Goal: Information Seeking & Learning: Learn about a topic

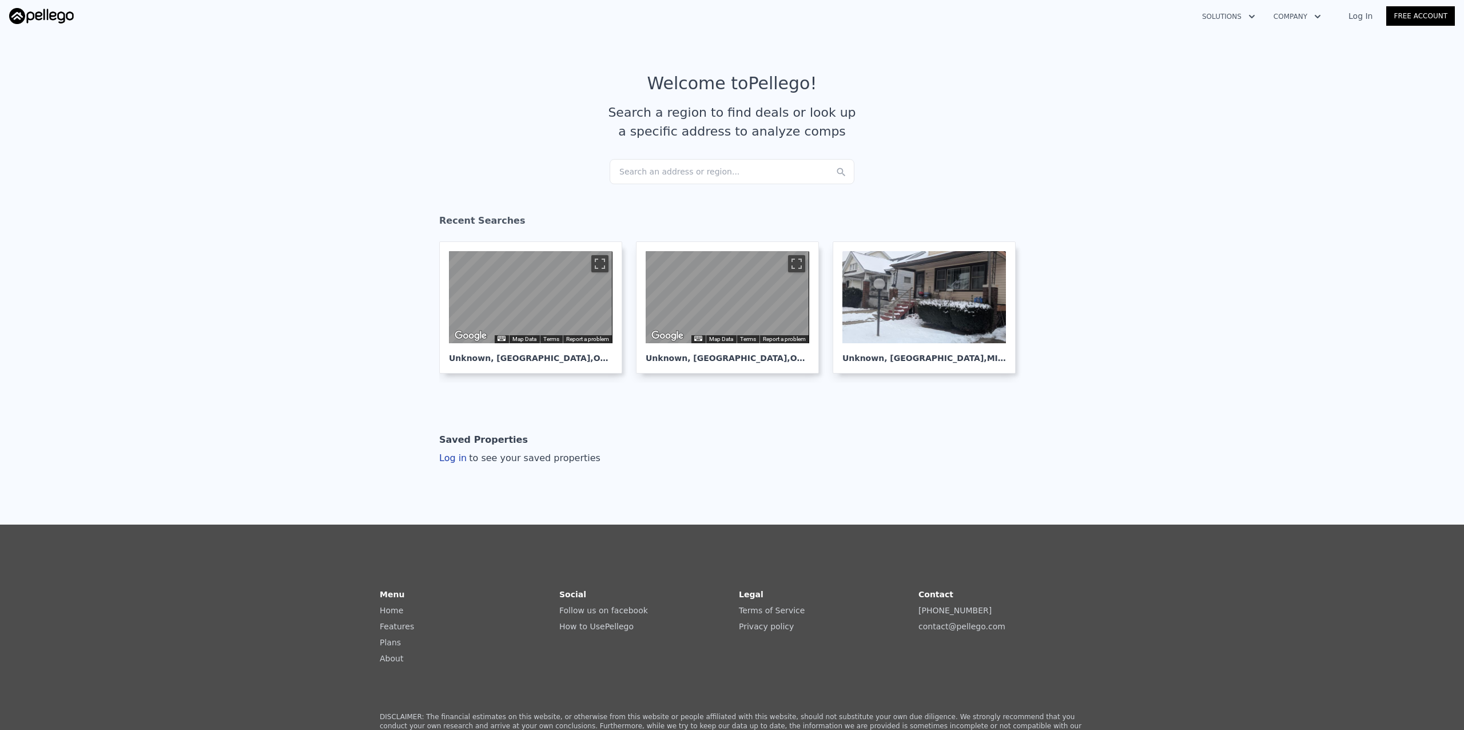
click at [666, 168] on div "Search an address or region..." at bounding box center [732, 171] width 245 height 25
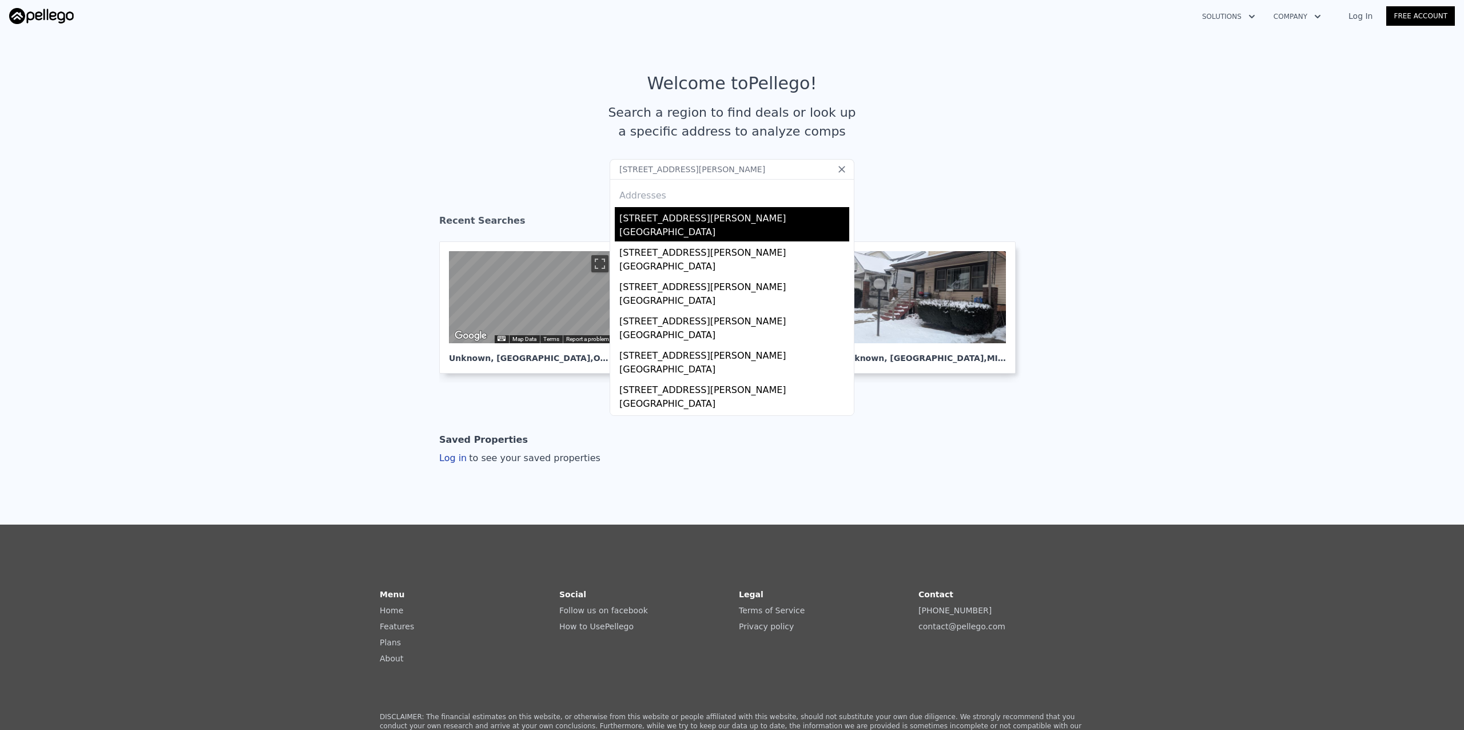
type input "[STREET_ADDRESS][PERSON_NAME]"
click at [667, 218] on div "[STREET_ADDRESS][PERSON_NAME]" at bounding box center [734, 216] width 230 height 18
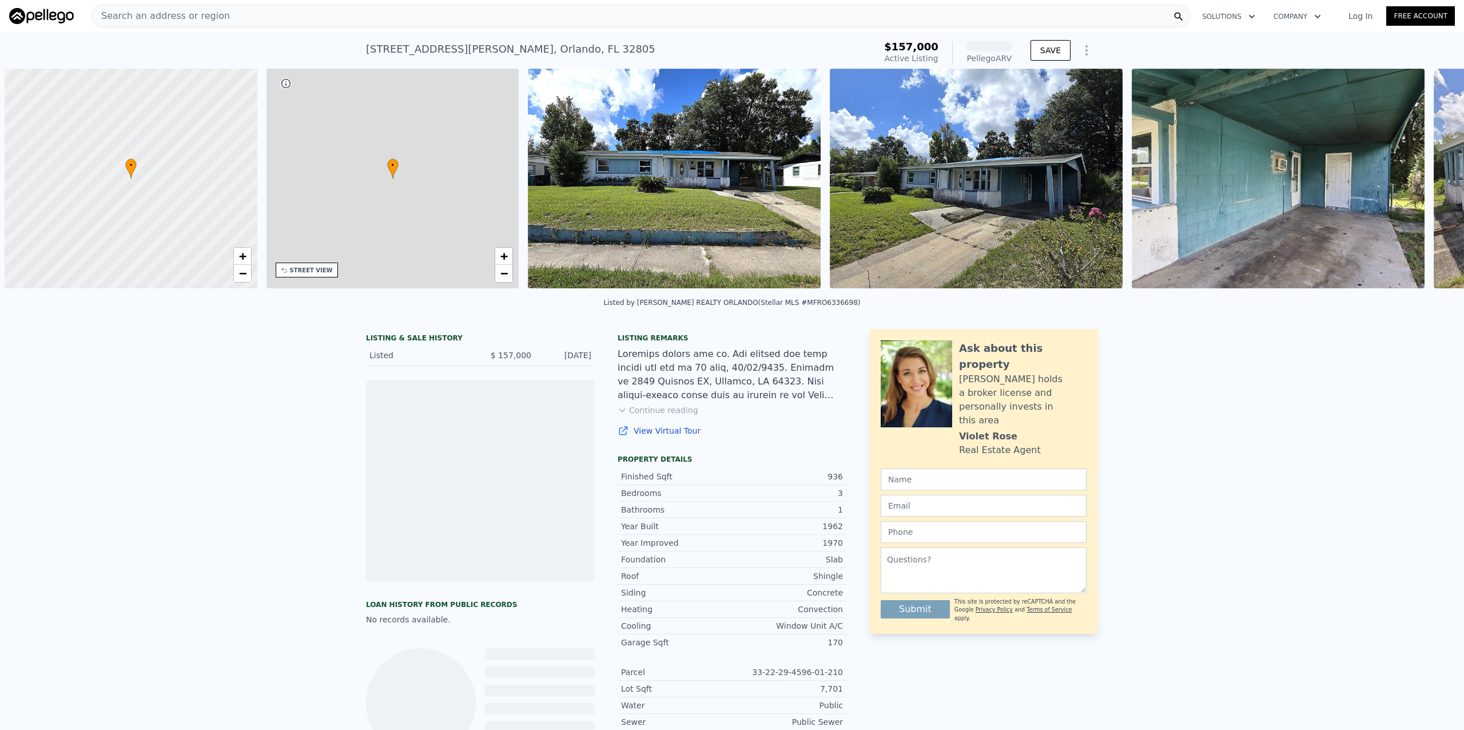
scroll to position [0, 5]
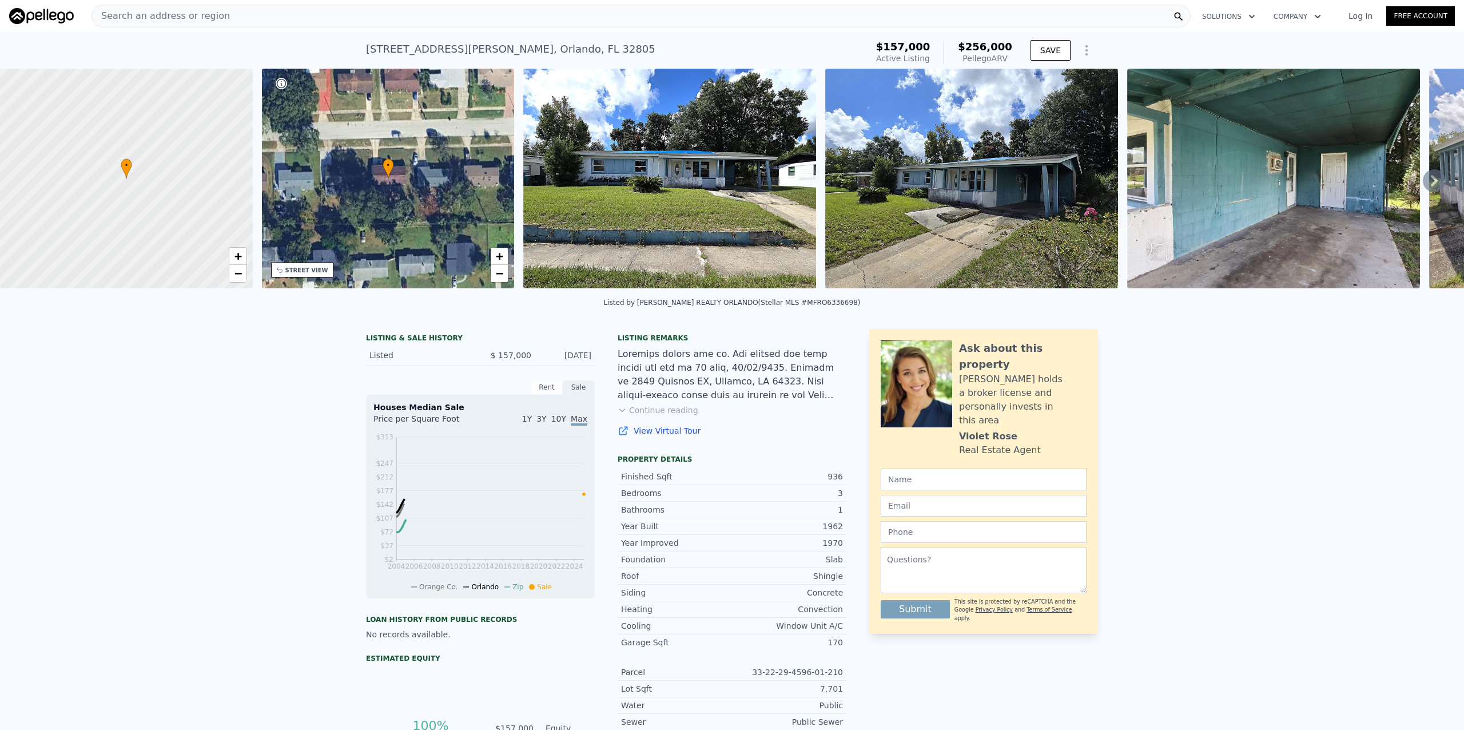
click at [749, 190] on img at bounding box center [669, 179] width 293 height 220
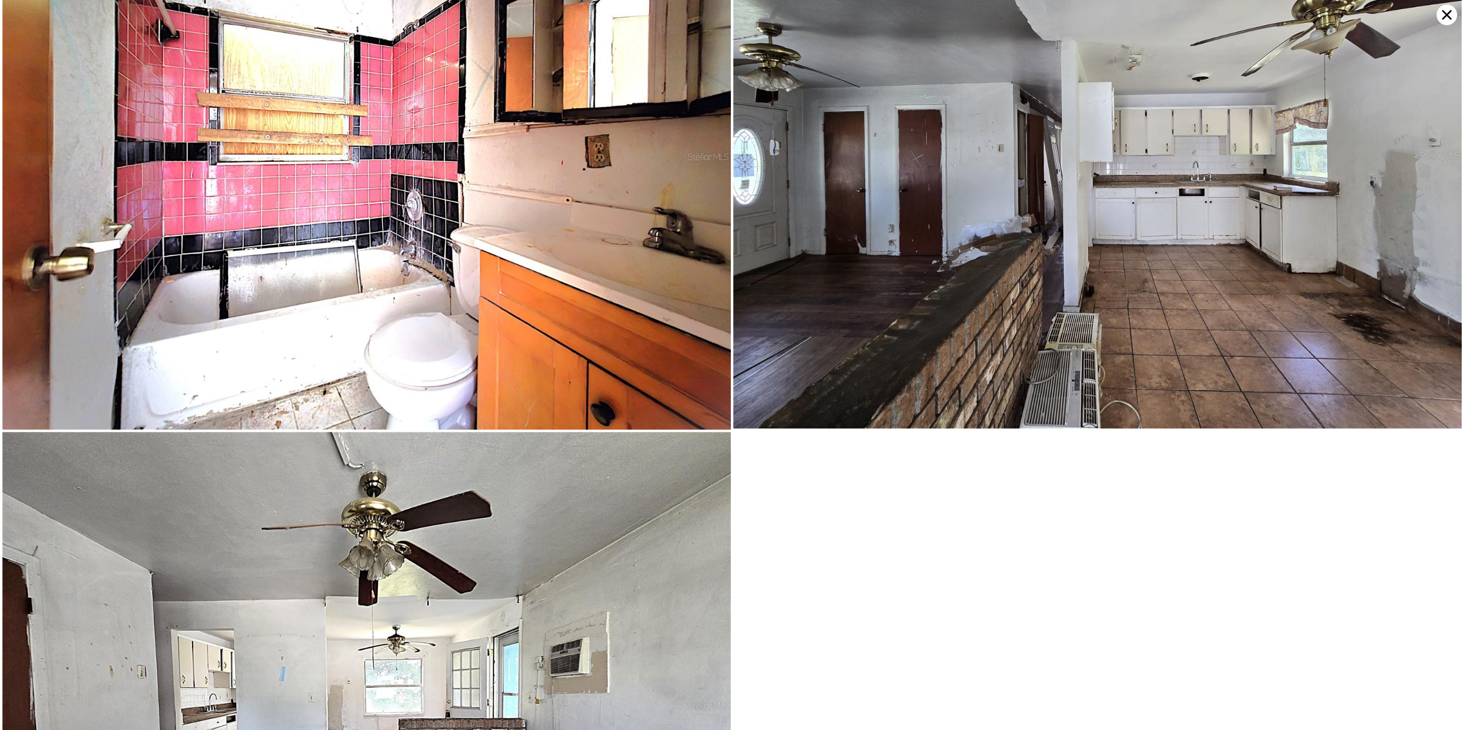
scroll to position [3267, 0]
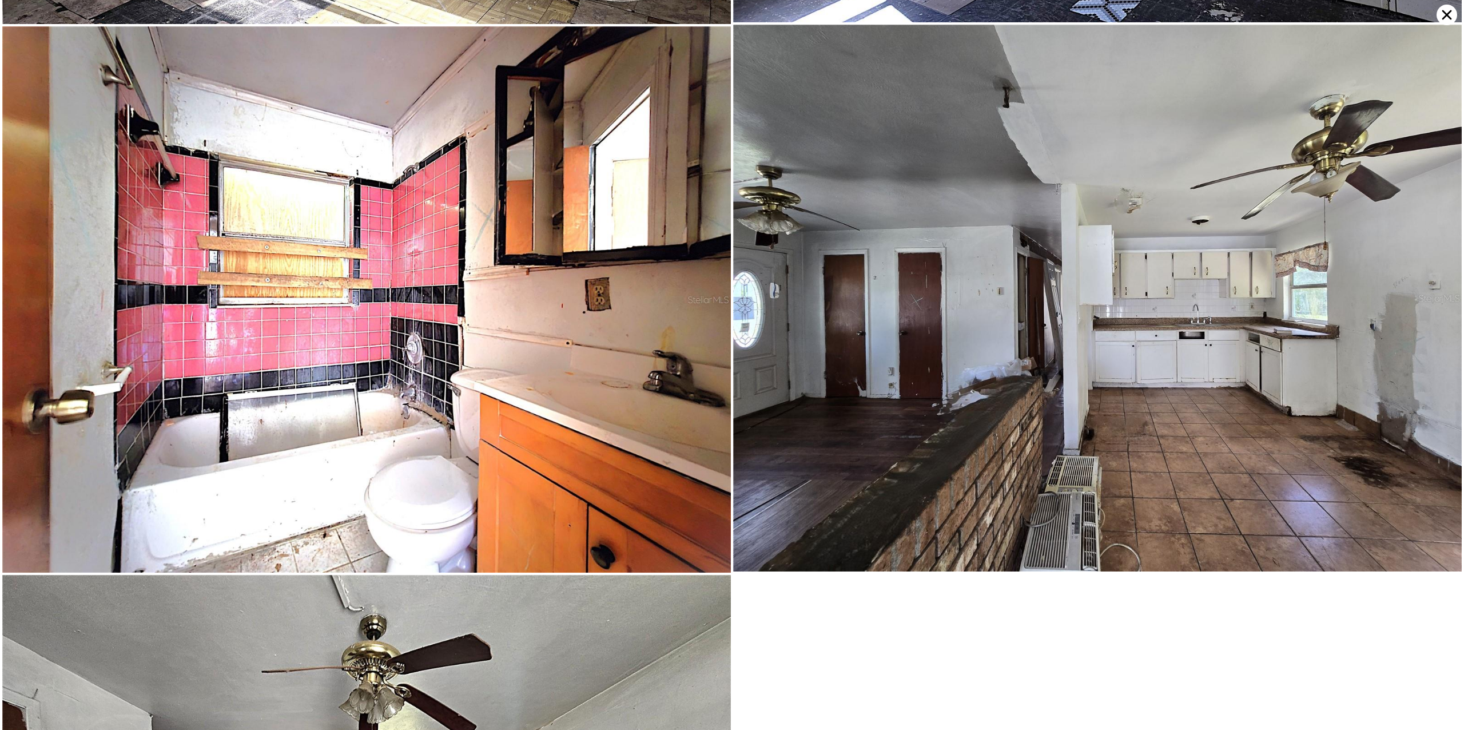
click at [1446, 10] on icon at bounding box center [1446, 15] width 21 height 21
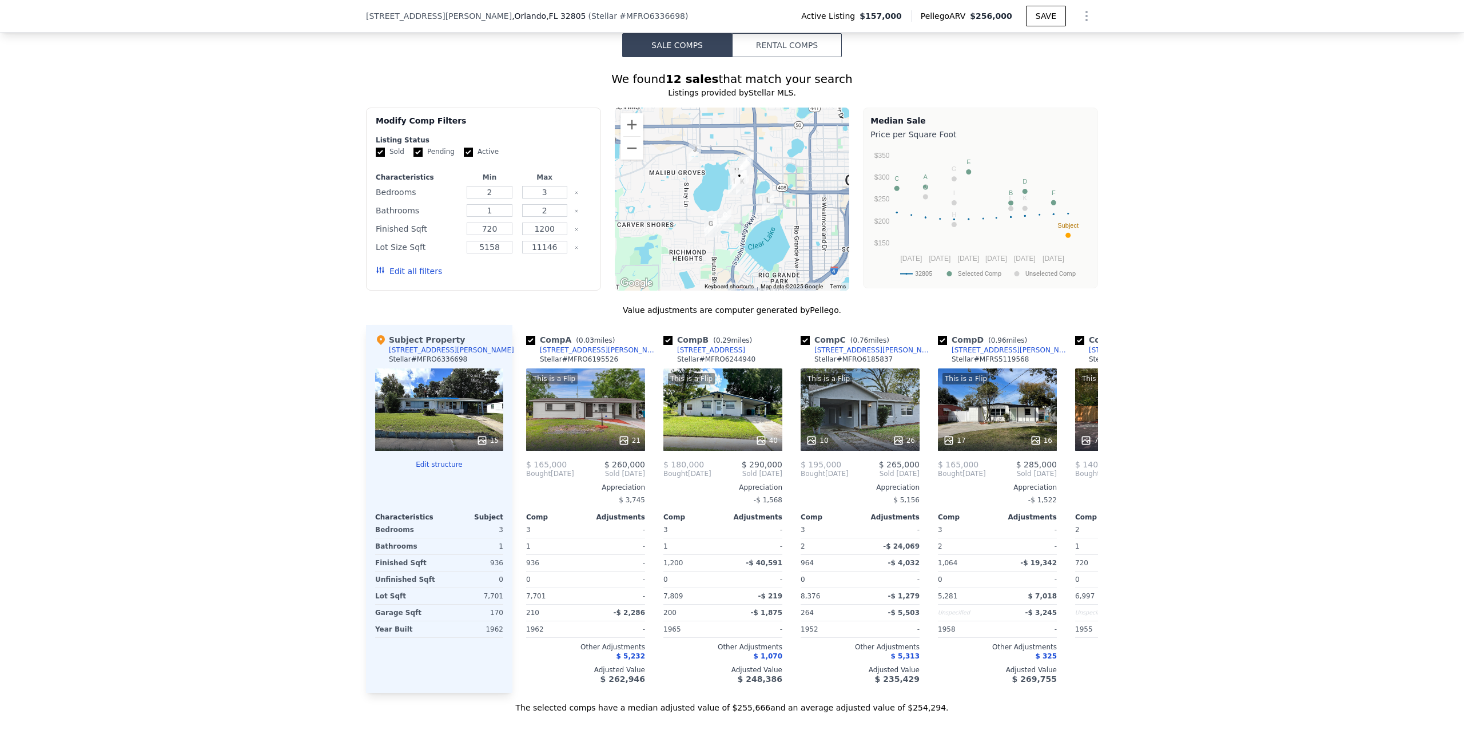
scroll to position [1140, 0]
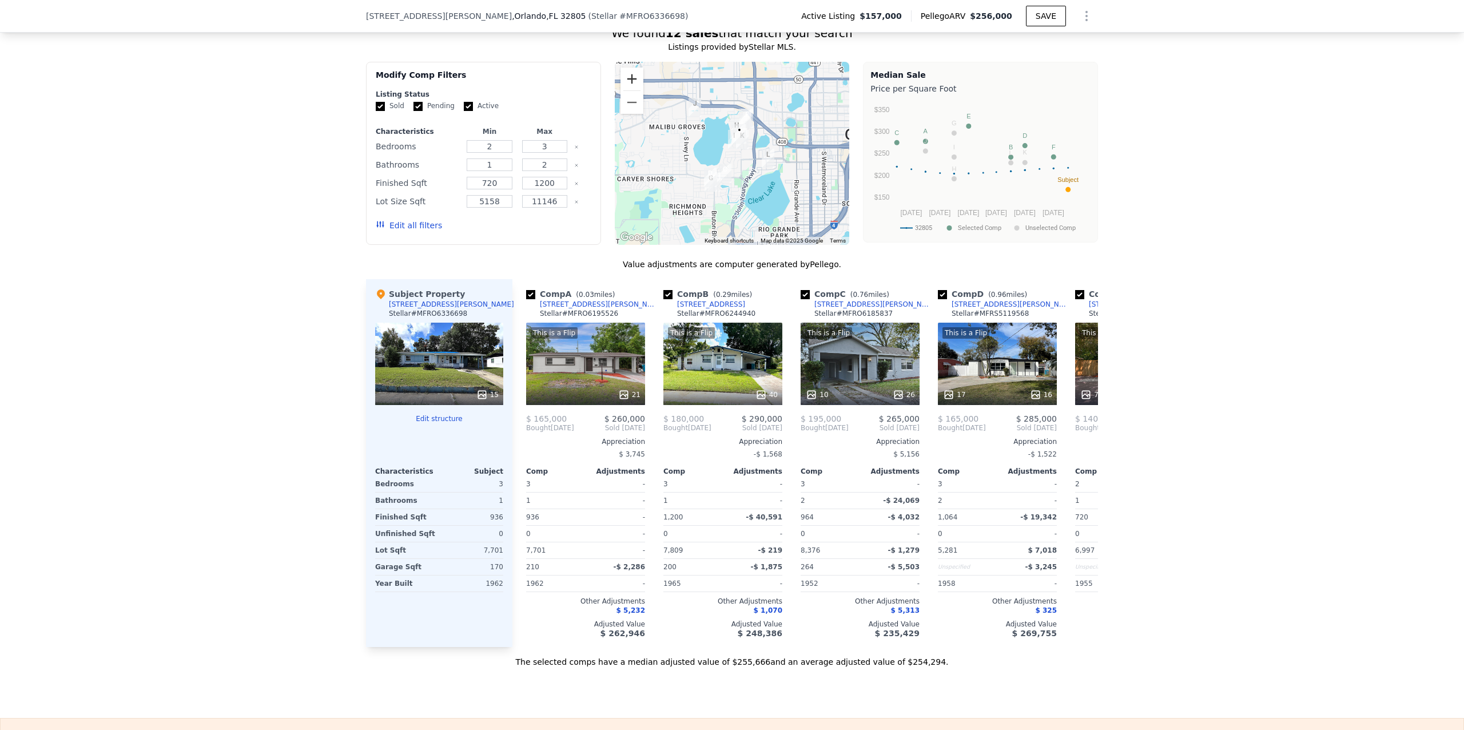
click at [626, 90] on button "Zoom in" at bounding box center [631, 78] width 23 height 23
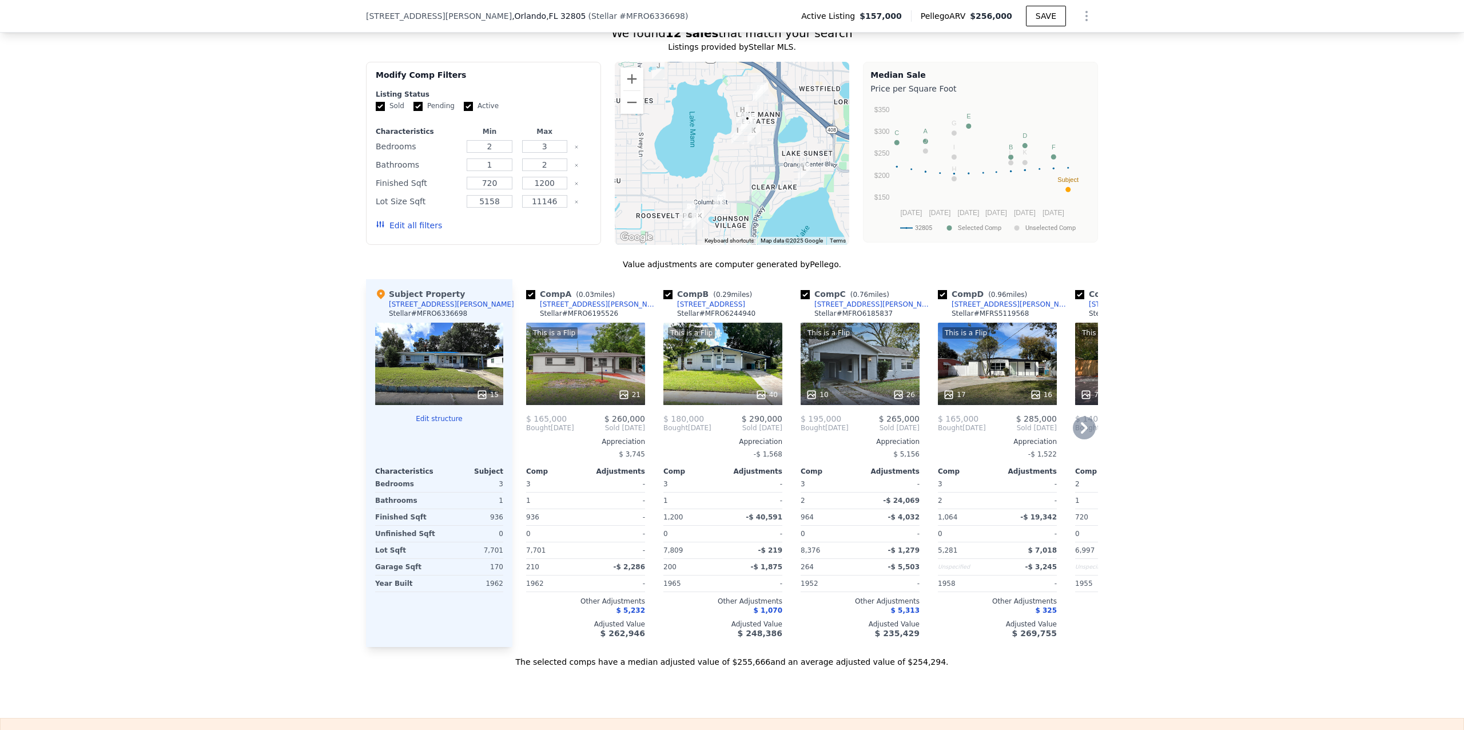
click at [1081, 433] on icon at bounding box center [1084, 427] width 7 height 11
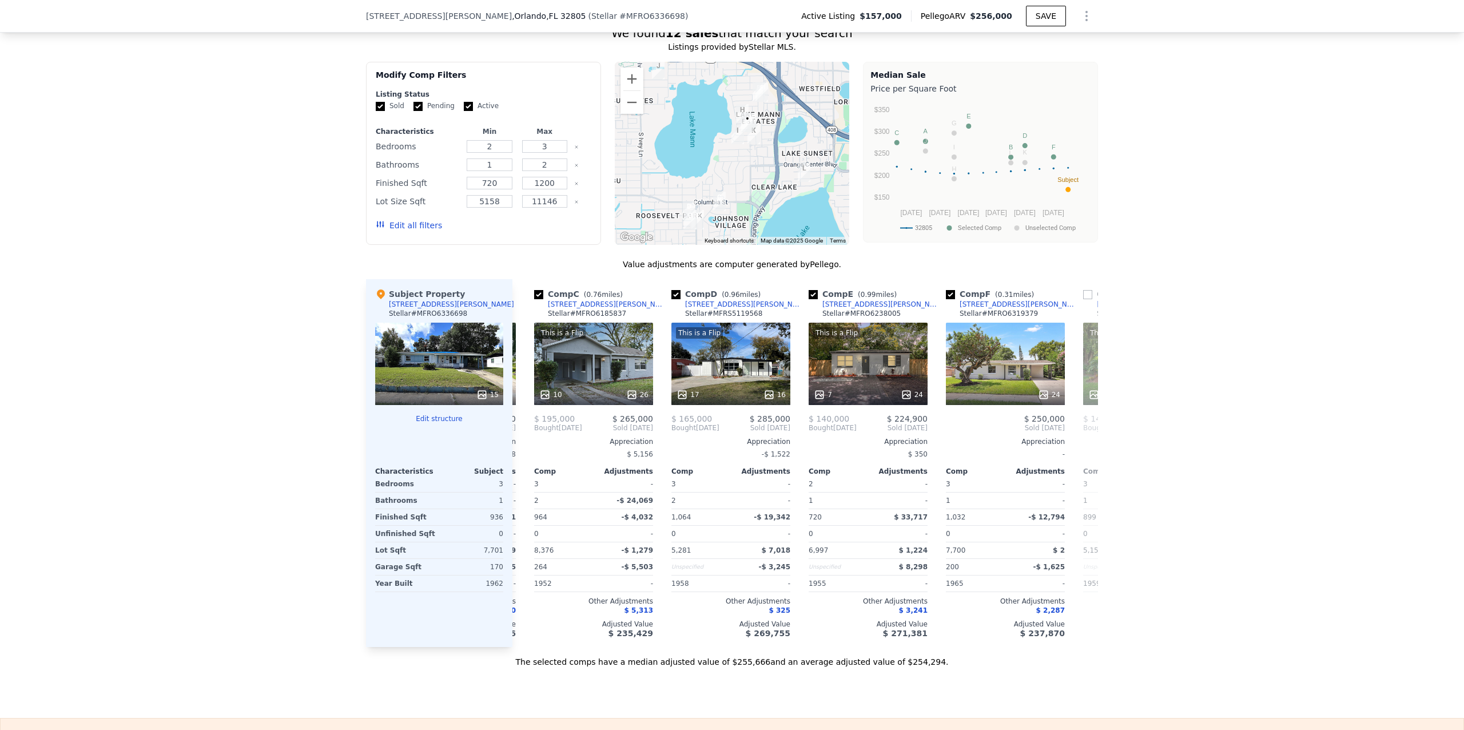
scroll to position [0, 274]
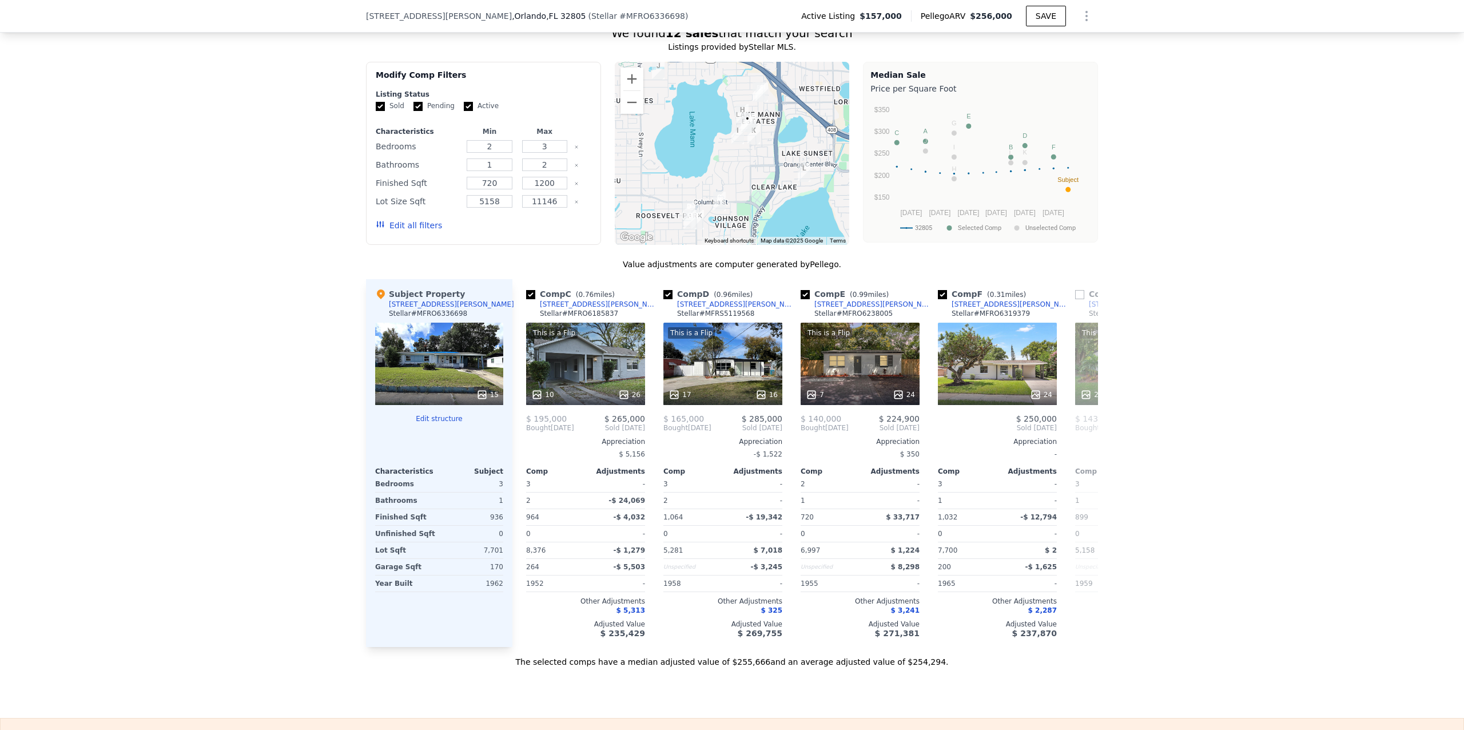
click at [1077, 447] on div "Comp A ( 0.03 miles) 3244 [PERSON_NAME] Stellar # MFRO6195526 This is a Flip 21…" at bounding box center [805, 463] width 586 height 368
click at [1081, 433] on icon at bounding box center [1084, 427] width 7 height 11
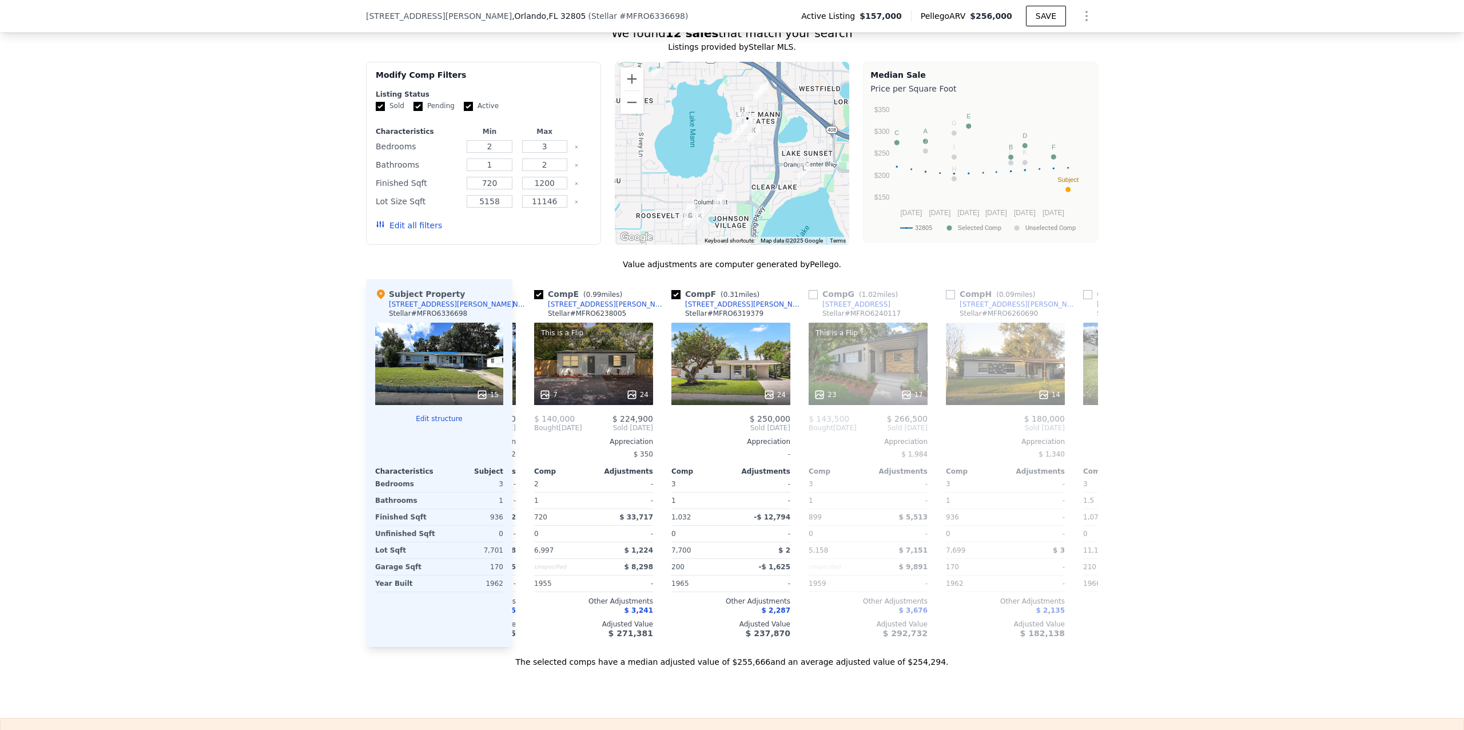
scroll to position [0, 549]
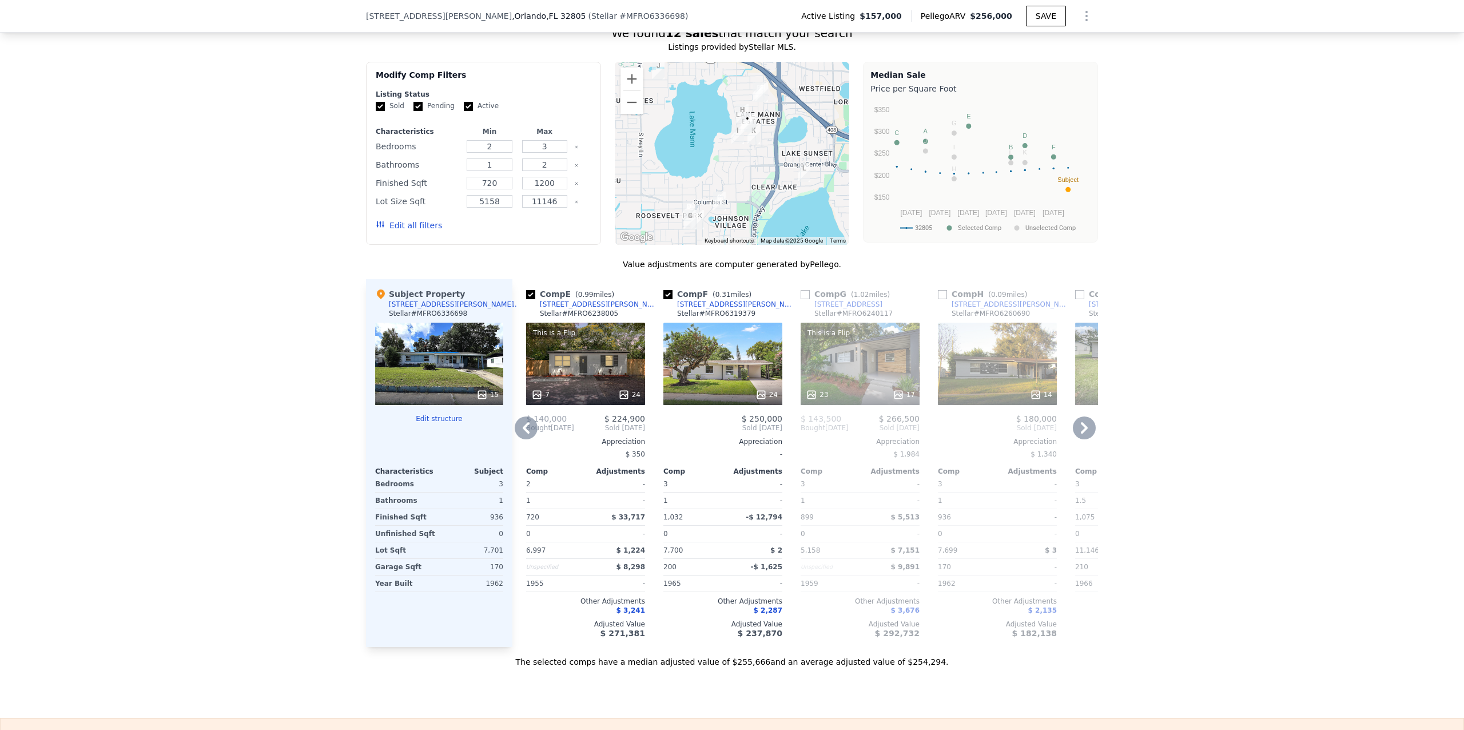
click at [1081, 433] on icon at bounding box center [1084, 427] width 7 height 11
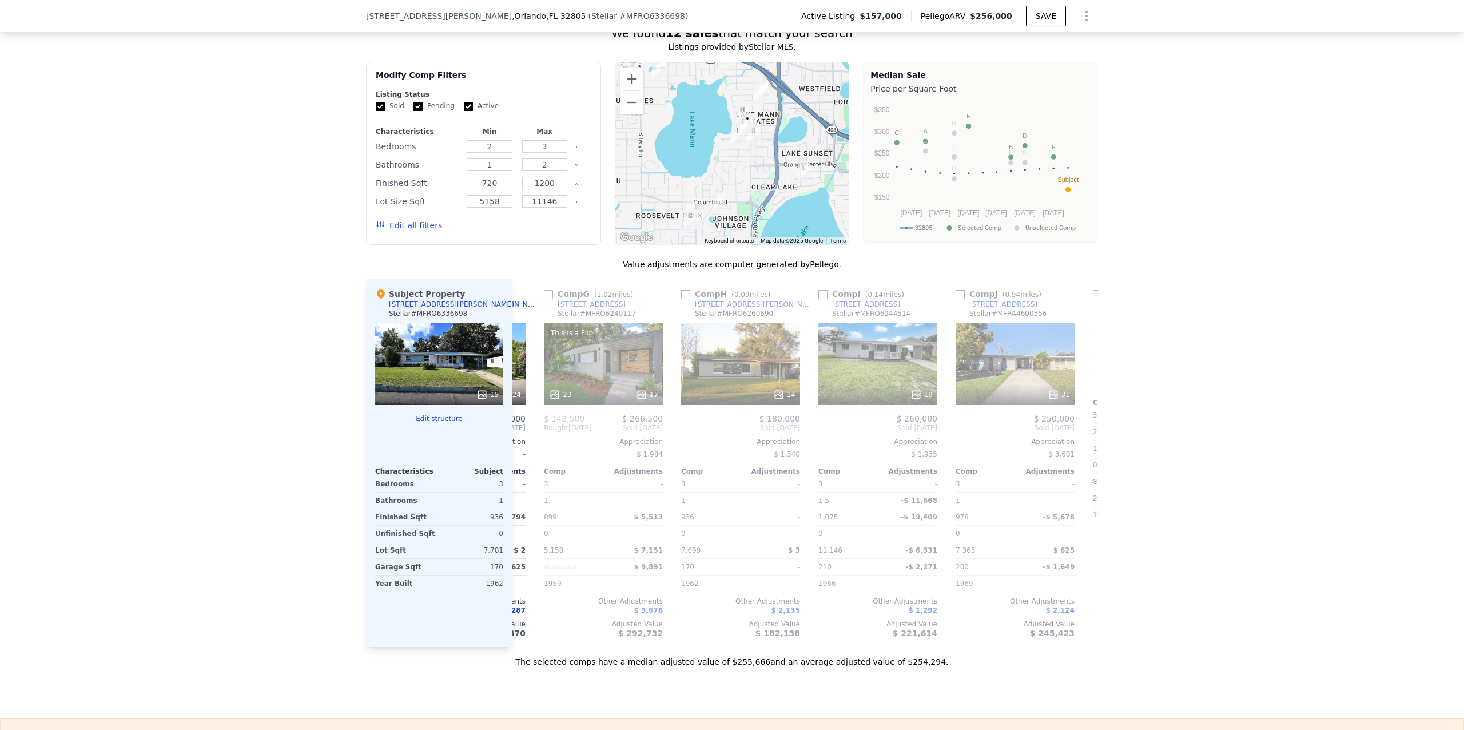
scroll to position [0, 823]
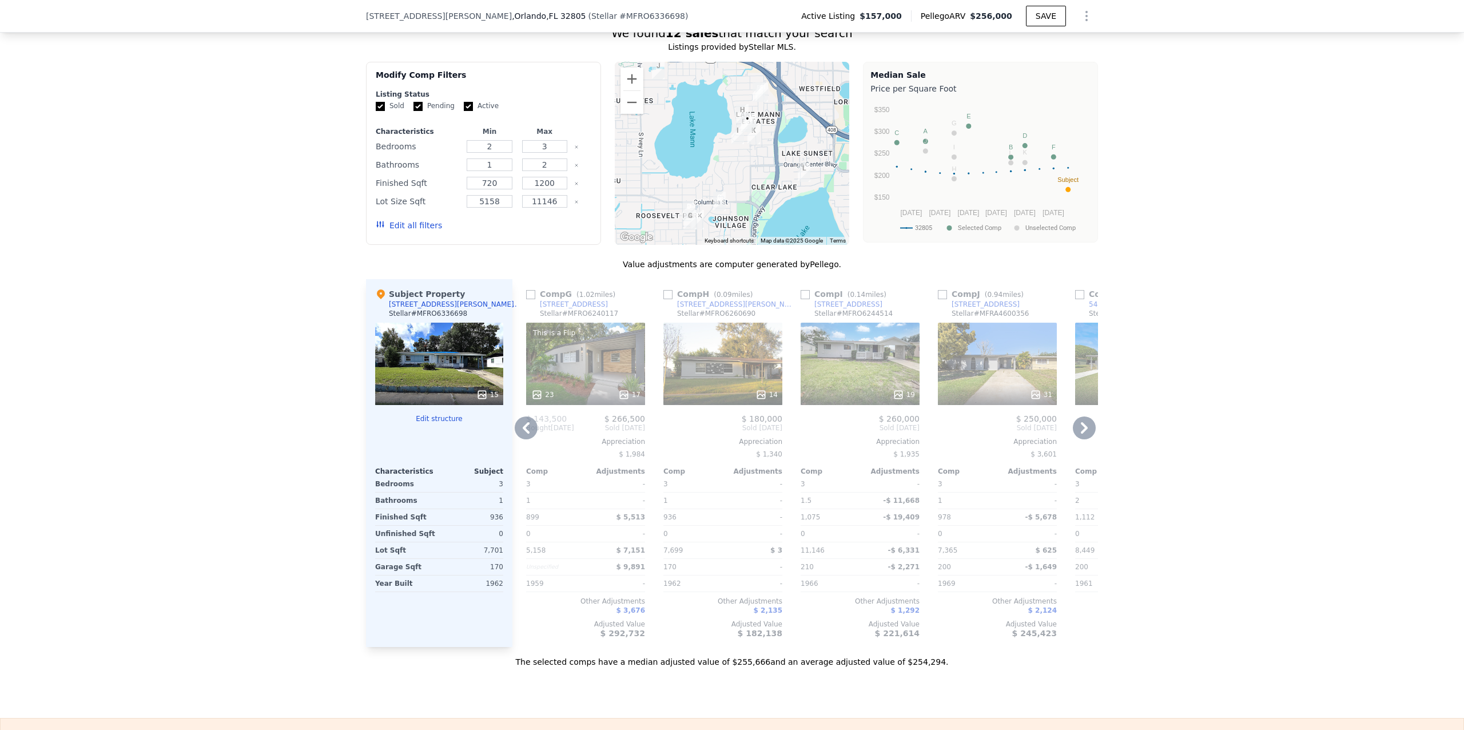
click at [526, 439] on icon at bounding box center [526, 427] width 23 height 23
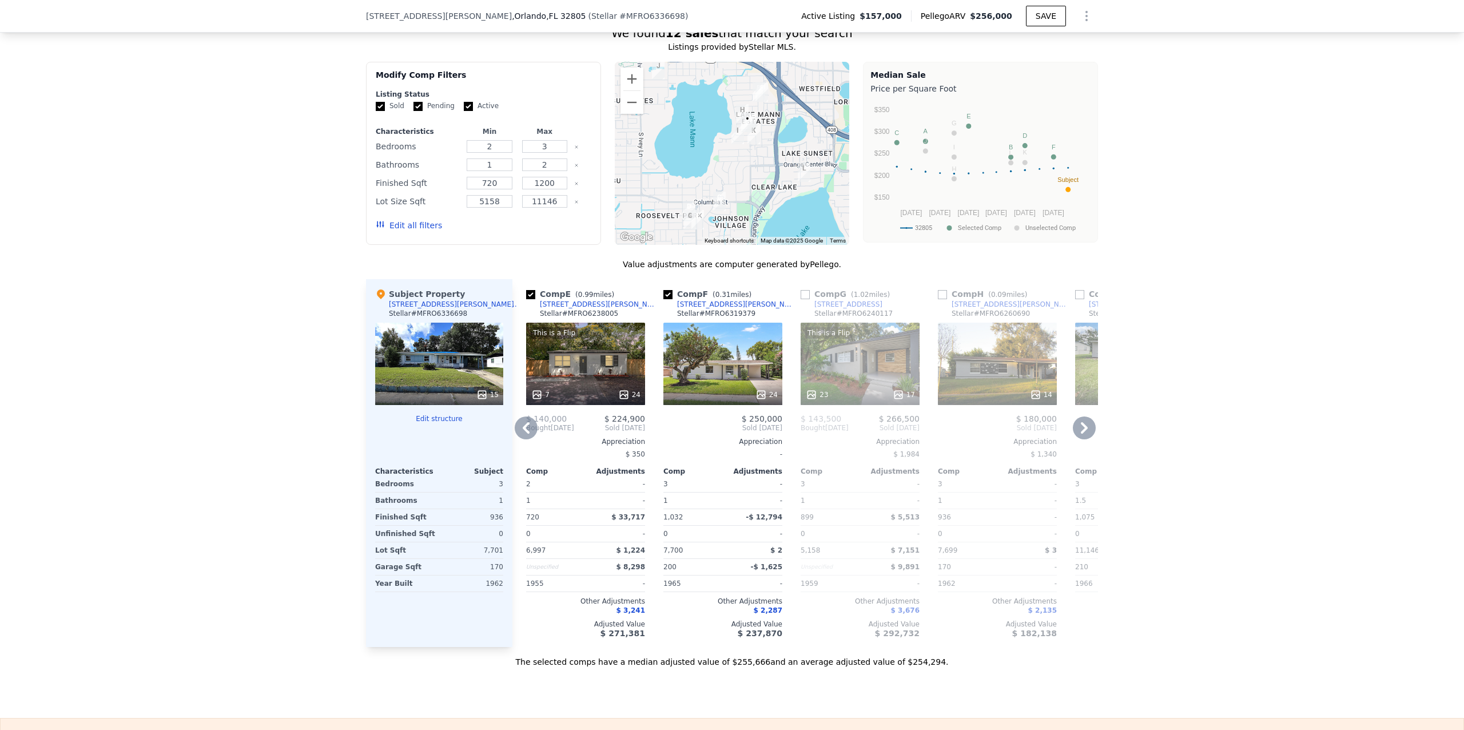
click at [526, 439] on icon at bounding box center [526, 427] width 23 height 23
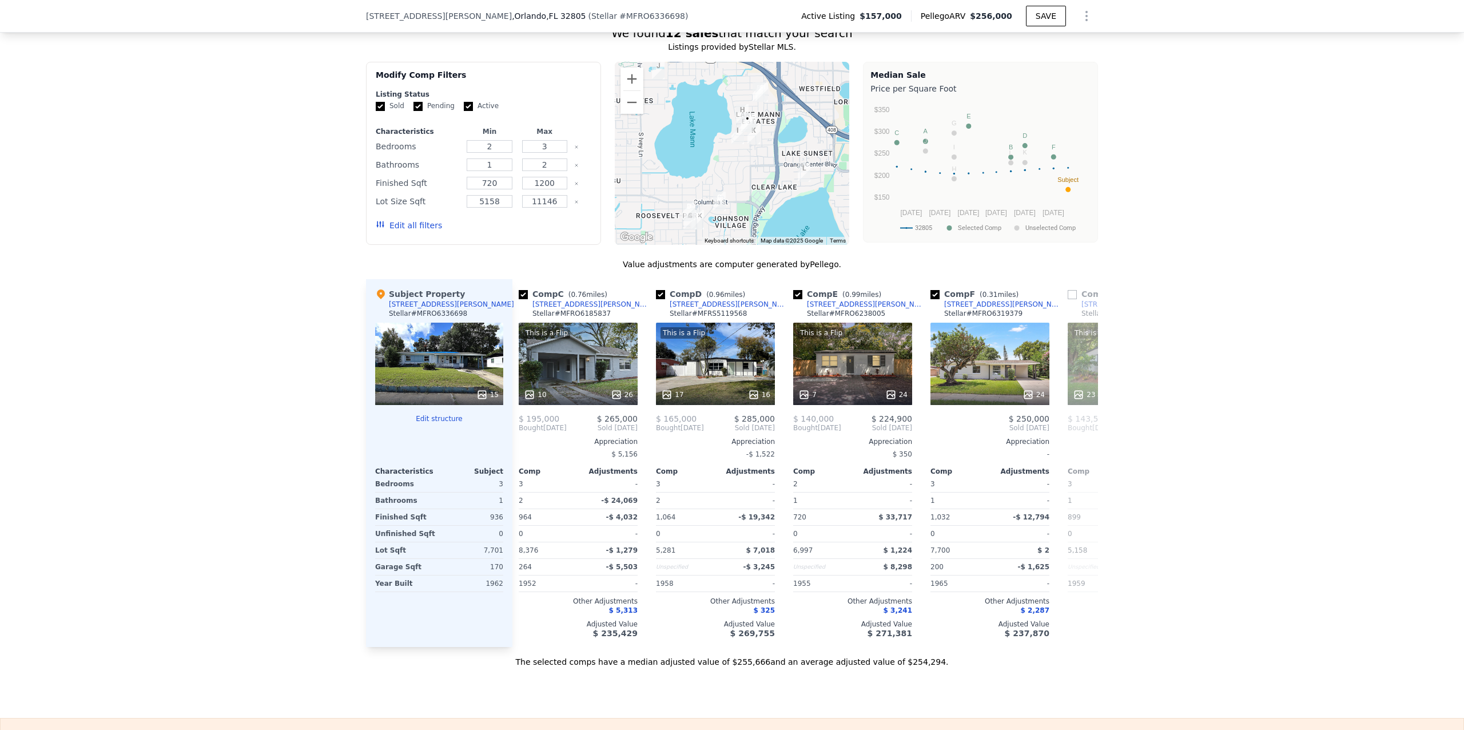
scroll to position [0, 274]
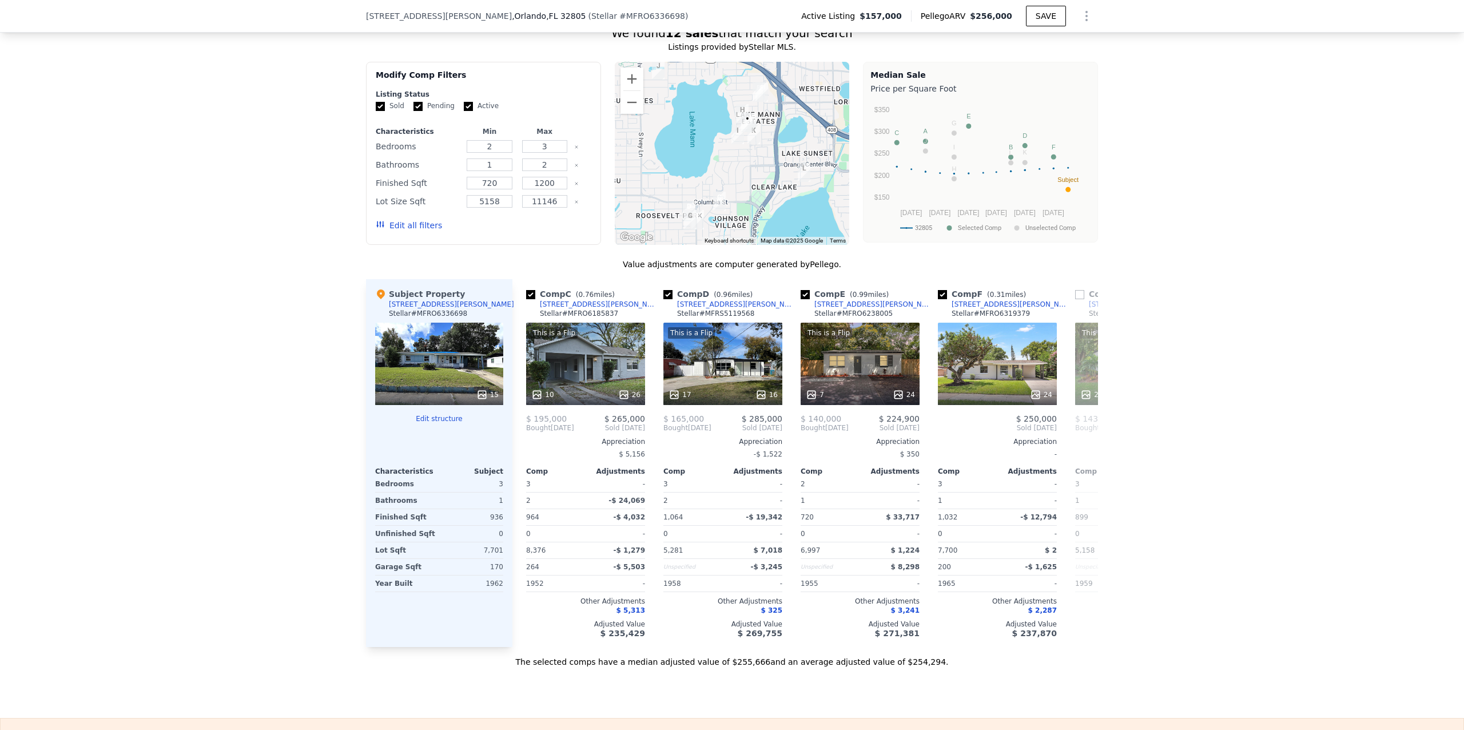
click at [526, 446] on div "Comp A ( 0.03 miles) 3244 [PERSON_NAME] Stellar # MFRO6195526 This is a Flip 21…" at bounding box center [805, 463] width 586 height 368
click at [1075, 439] on icon at bounding box center [1084, 427] width 23 height 23
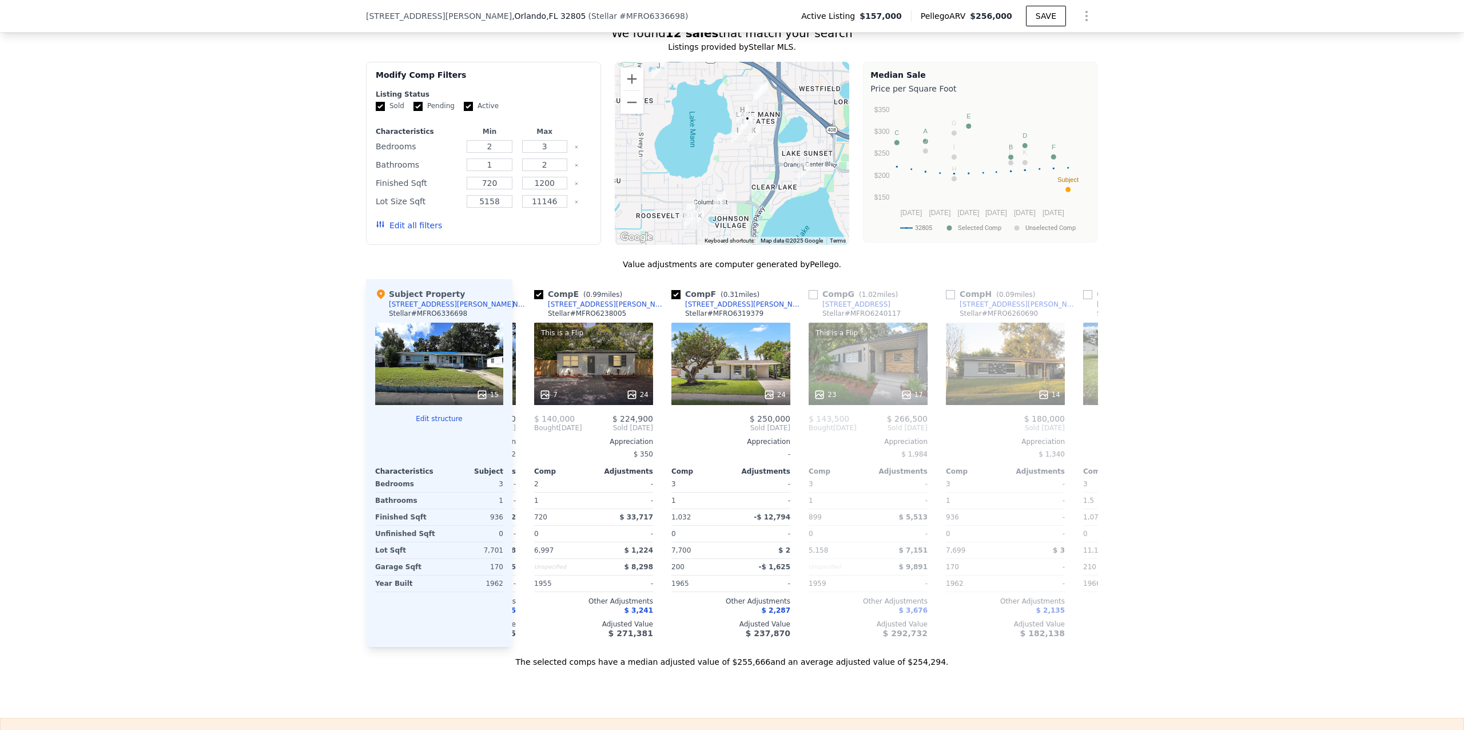
scroll to position [0, 549]
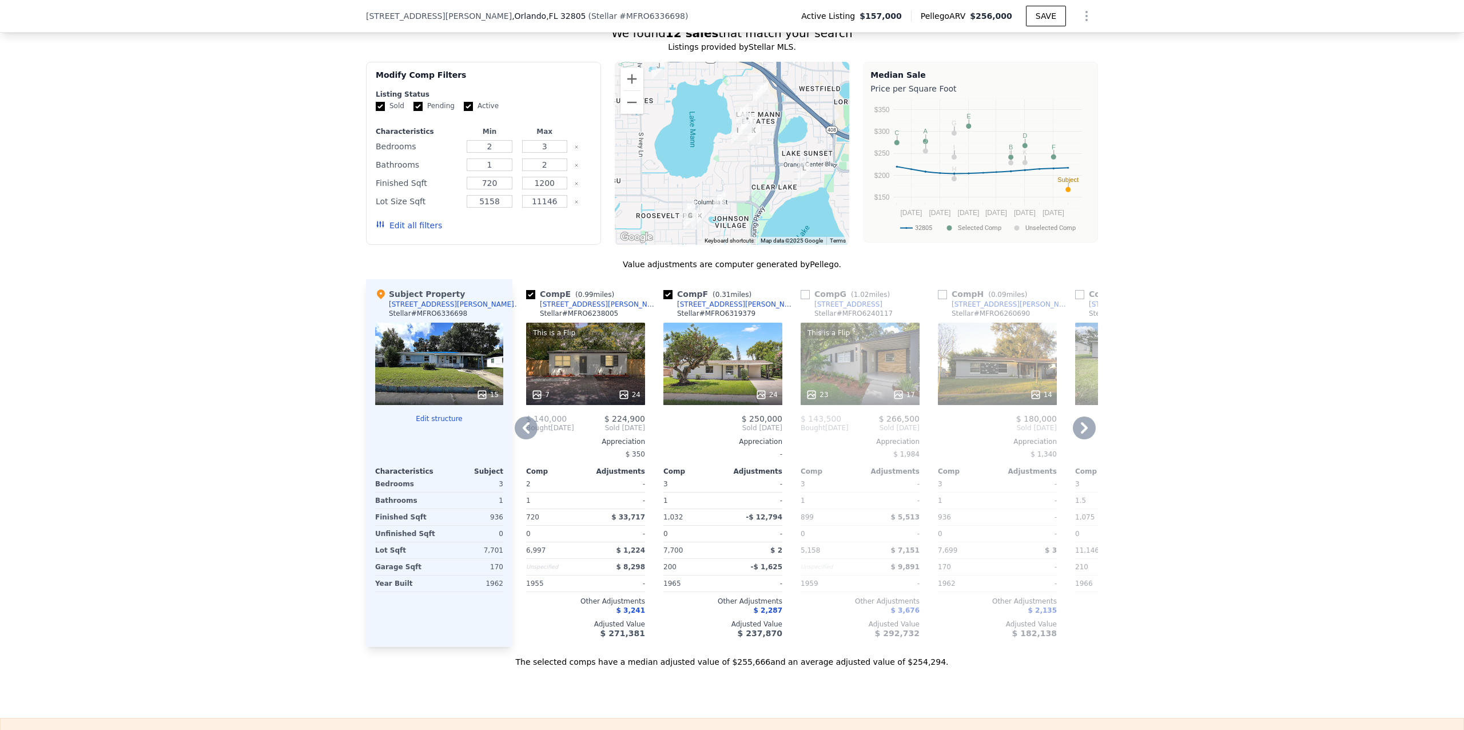
click at [938, 299] on input "checkbox" at bounding box center [942, 294] width 9 height 9
checkbox input "true"
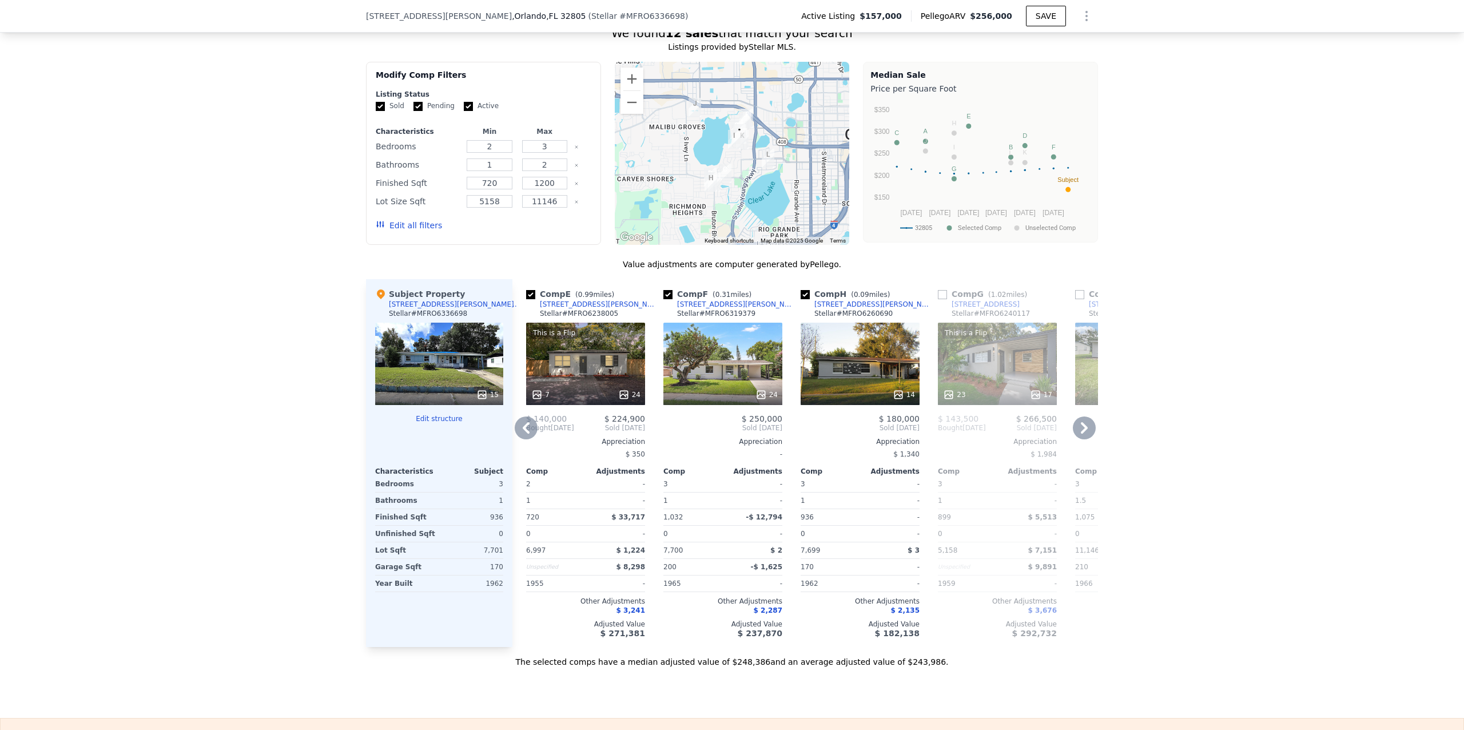
click at [1087, 439] on icon at bounding box center [1084, 427] width 23 height 23
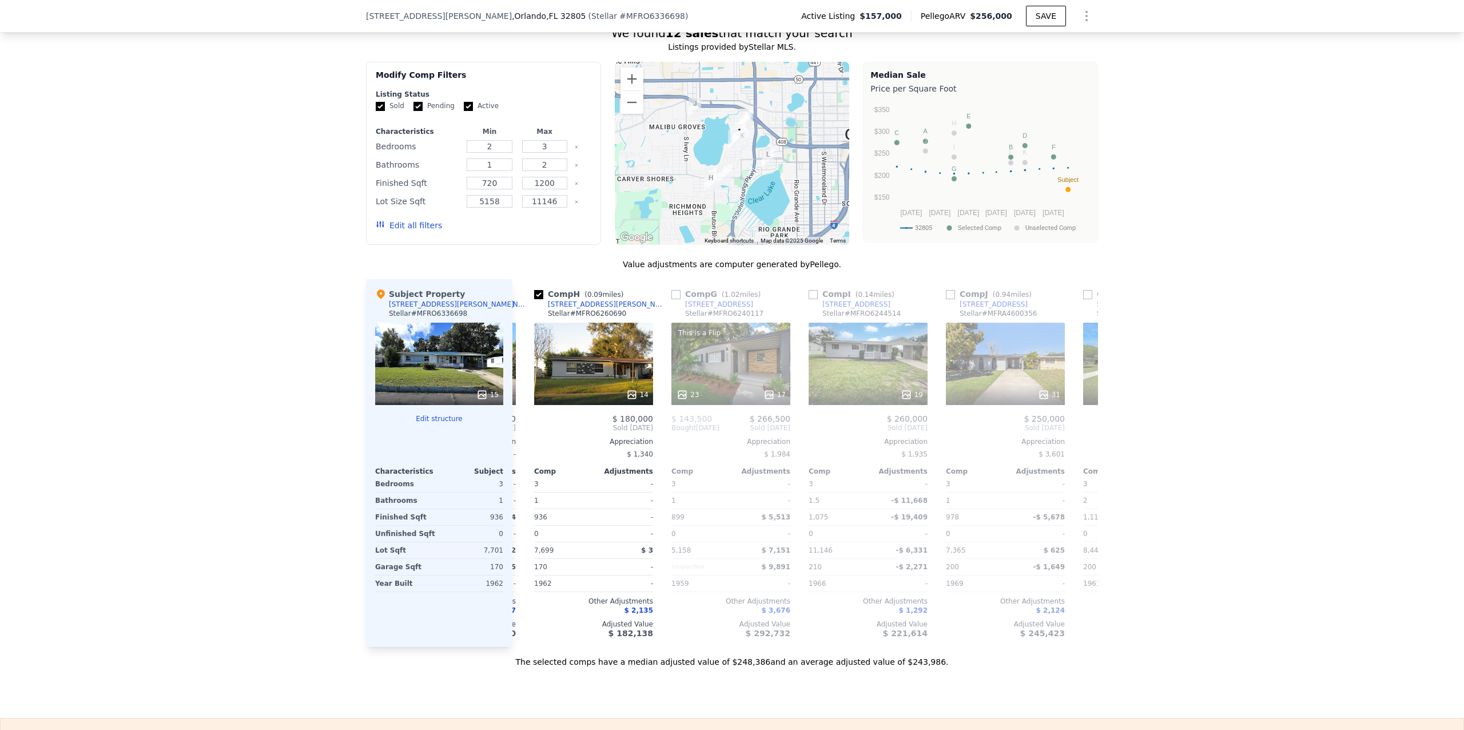
scroll to position [0, 823]
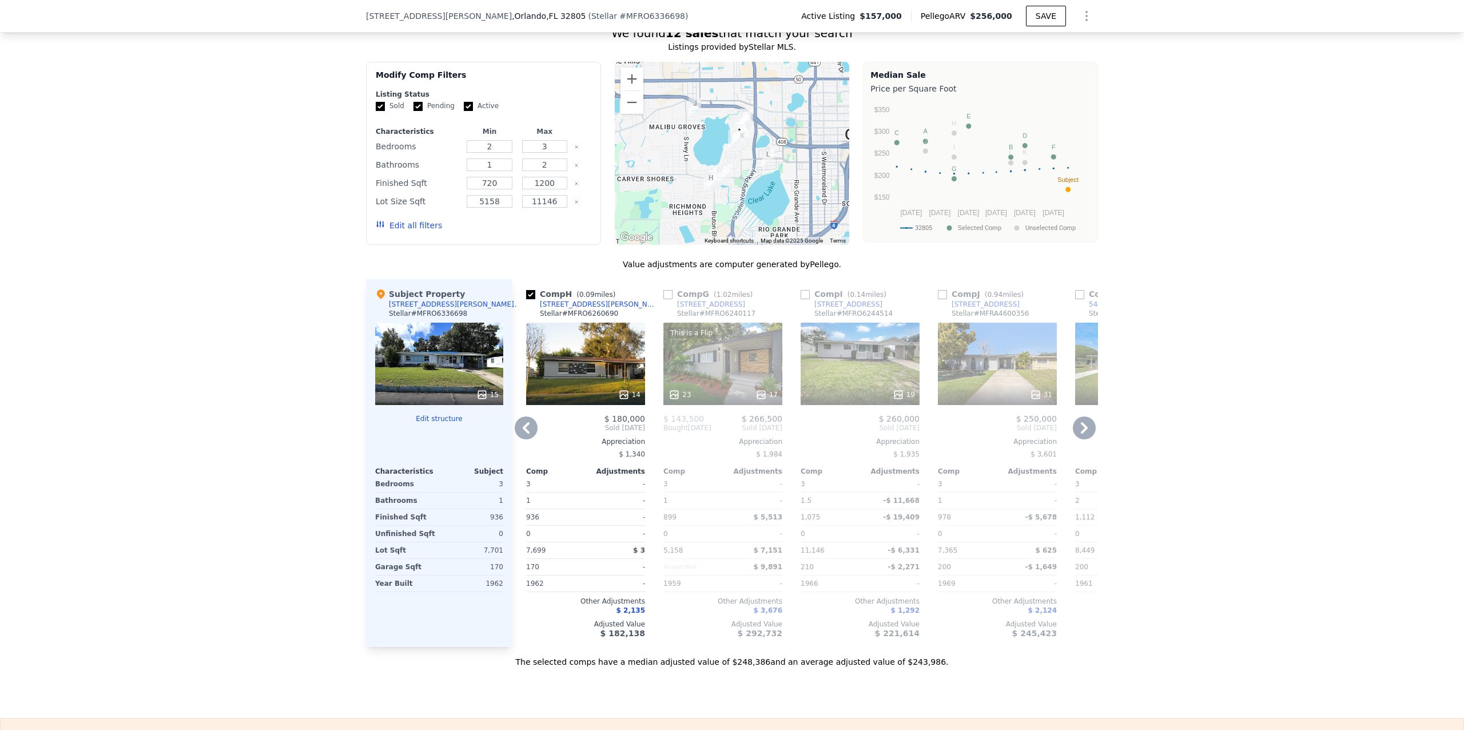
click at [801, 299] on input "checkbox" at bounding box center [805, 294] width 9 height 9
checkbox input "true"
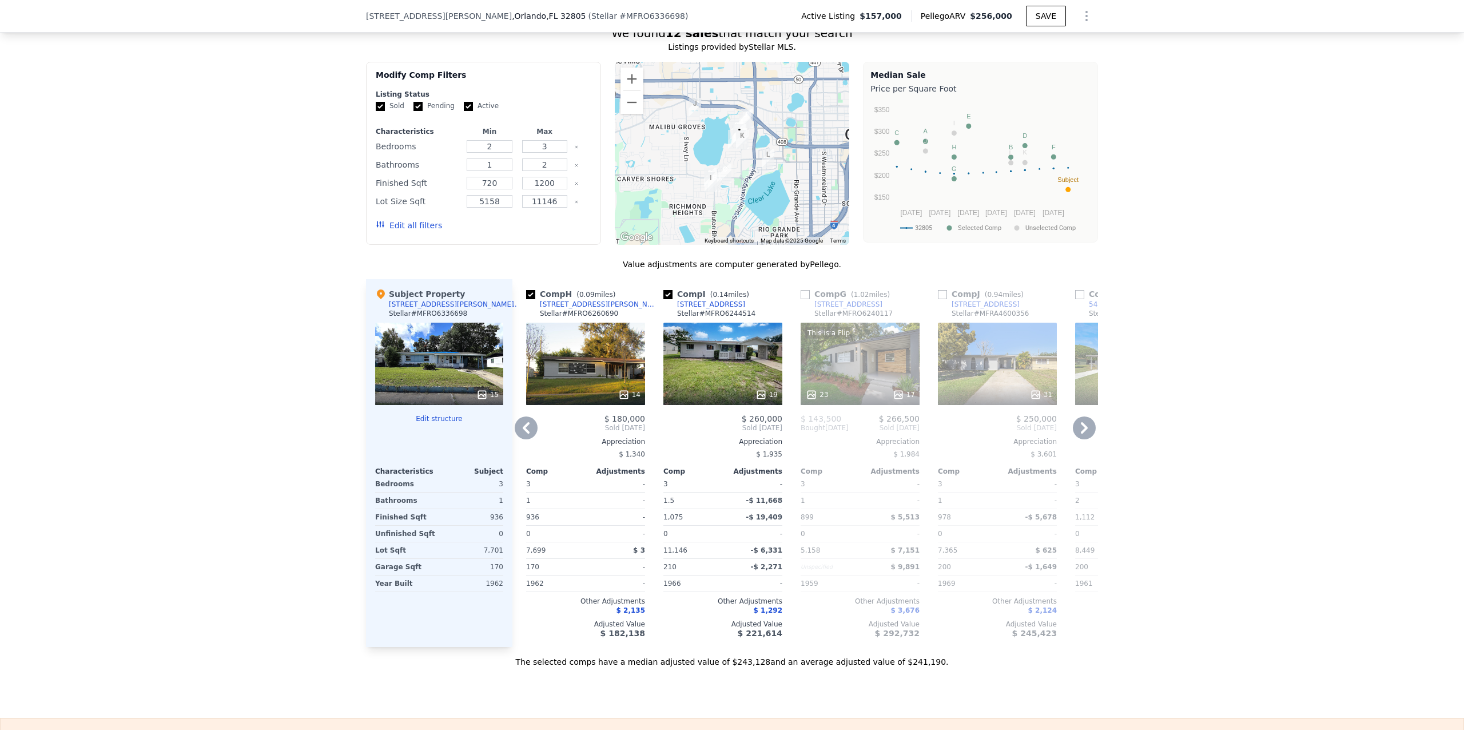
click at [1077, 439] on icon at bounding box center [1084, 427] width 23 height 23
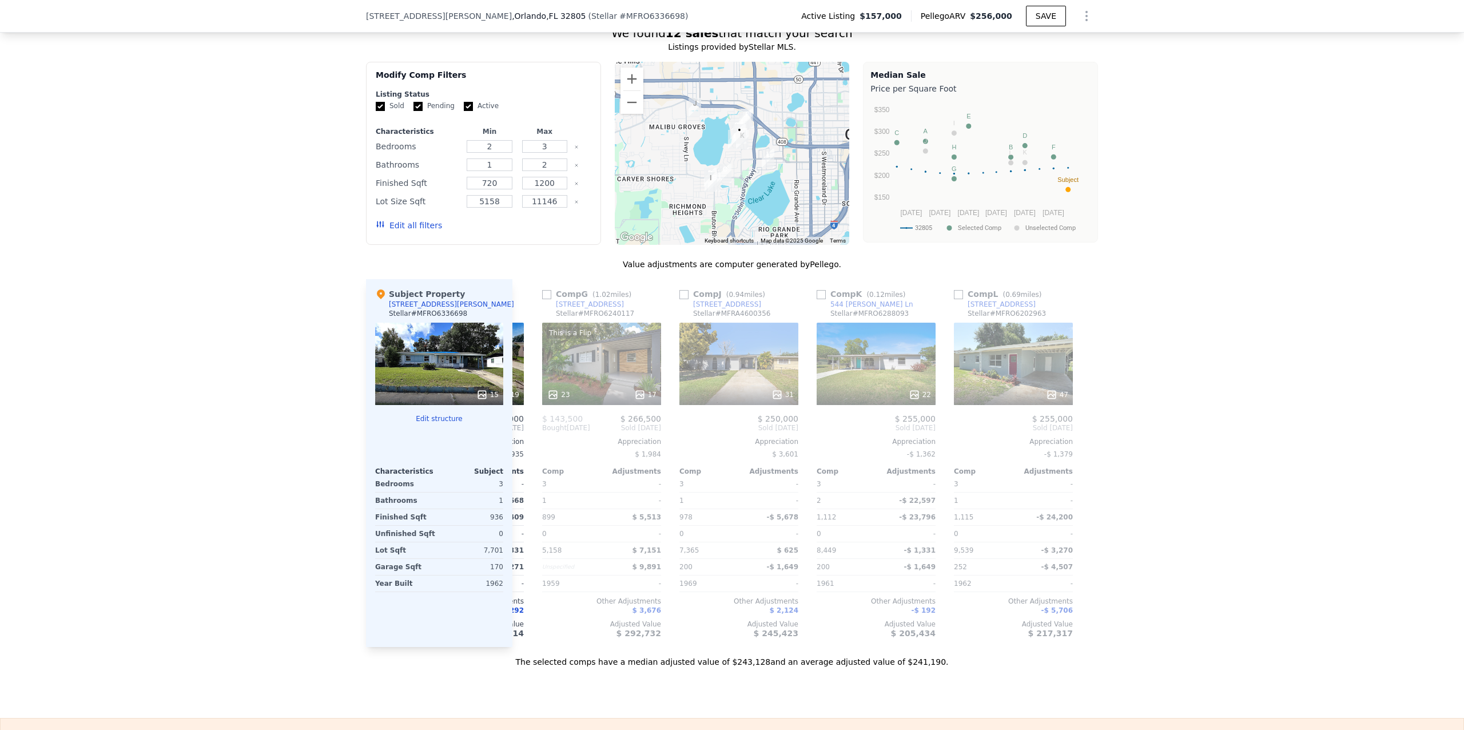
scroll to position [0, 1089]
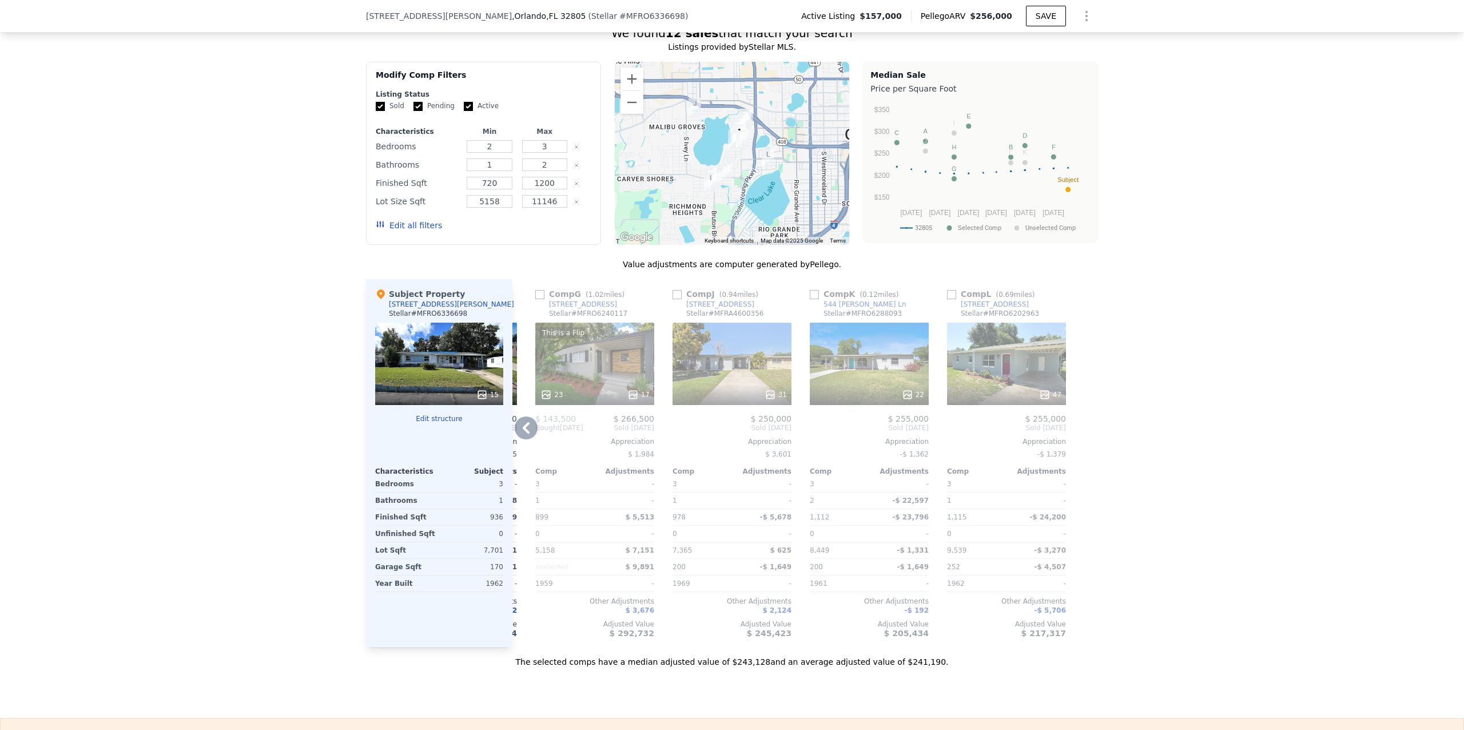
click at [810, 299] on input "checkbox" at bounding box center [814, 294] width 9 height 9
checkbox input "true"
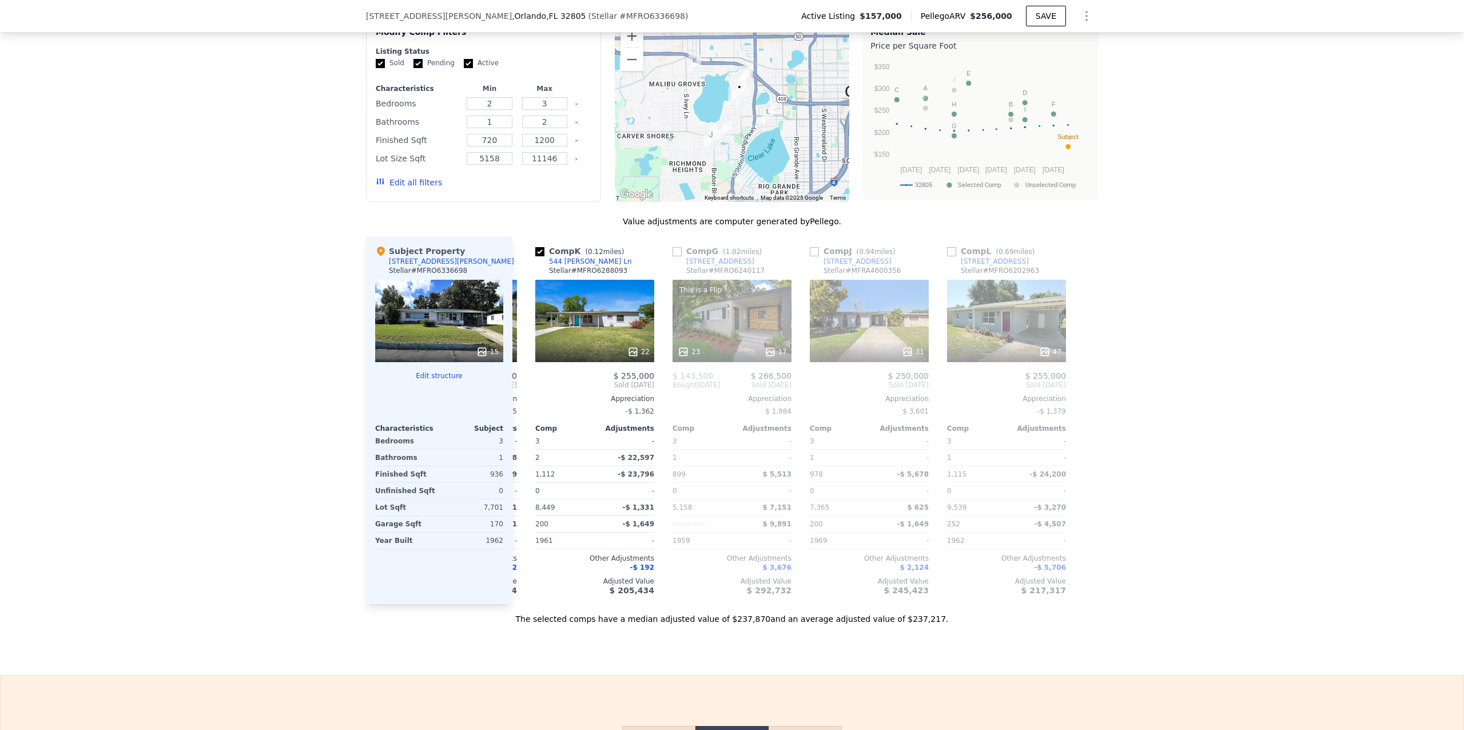
scroll to position [1267, 0]
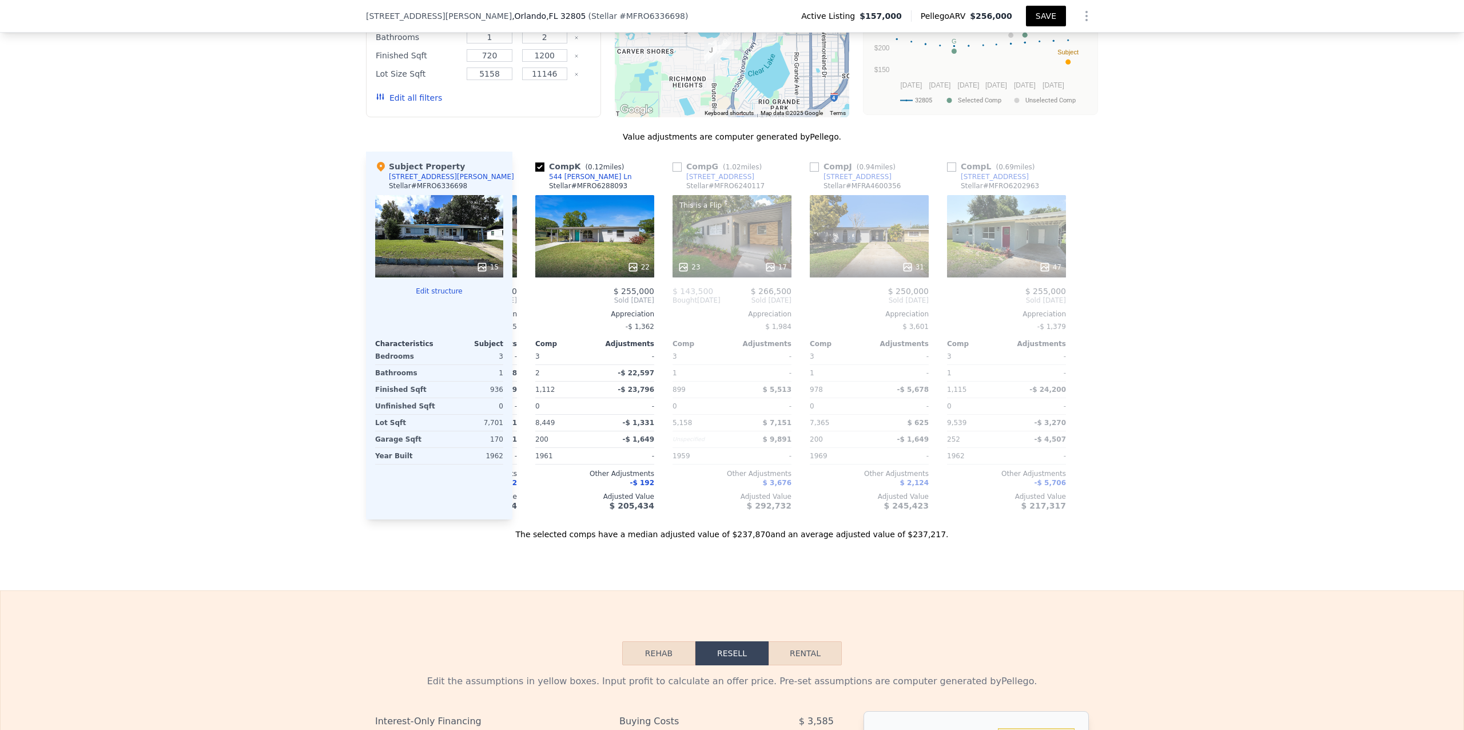
click at [1055, 18] on button "SAVE" at bounding box center [1046, 16] width 40 height 21
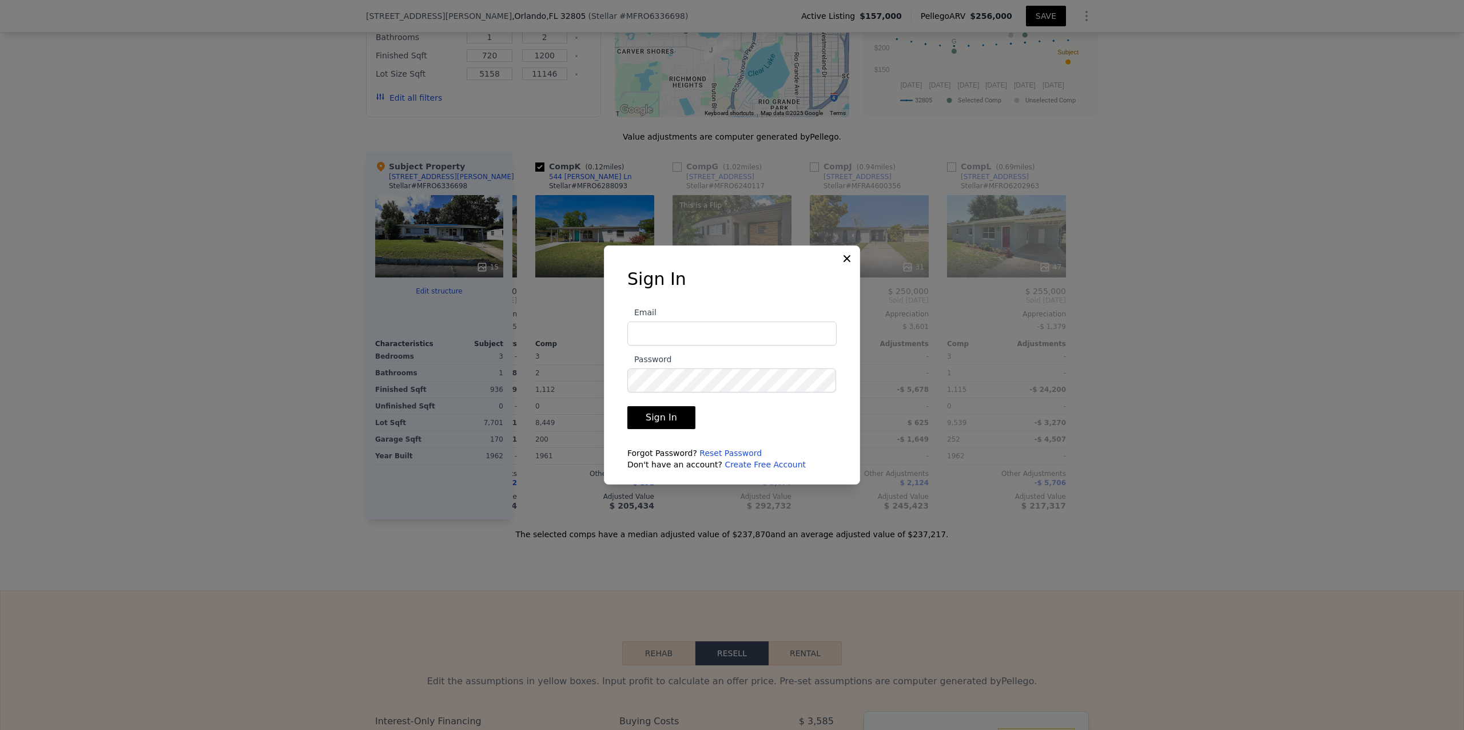
type input "[PERSON_NAME][EMAIL_ADDRESS][DOMAIN_NAME]"
click at [672, 417] on button "Sign In" at bounding box center [661, 417] width 68 height 23
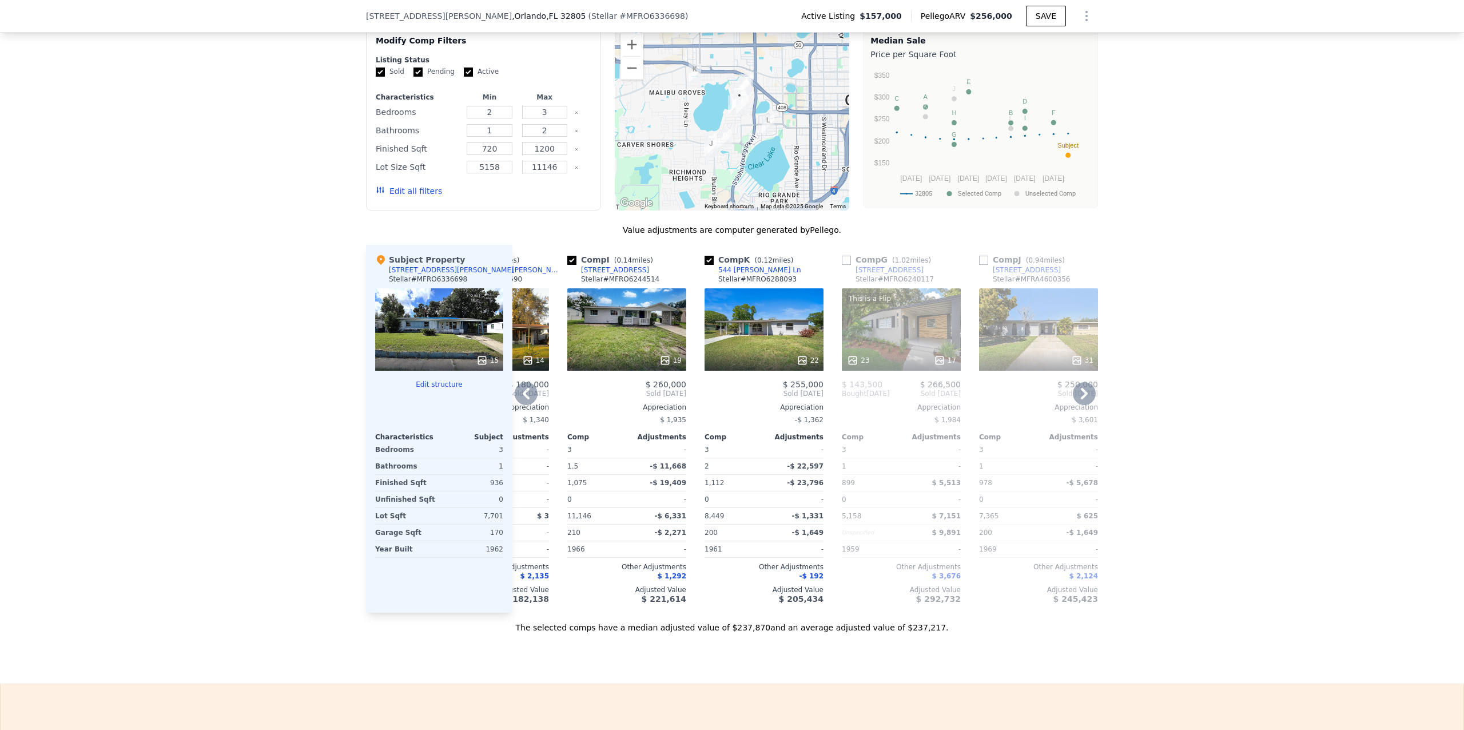
scroll to position [0, 974]
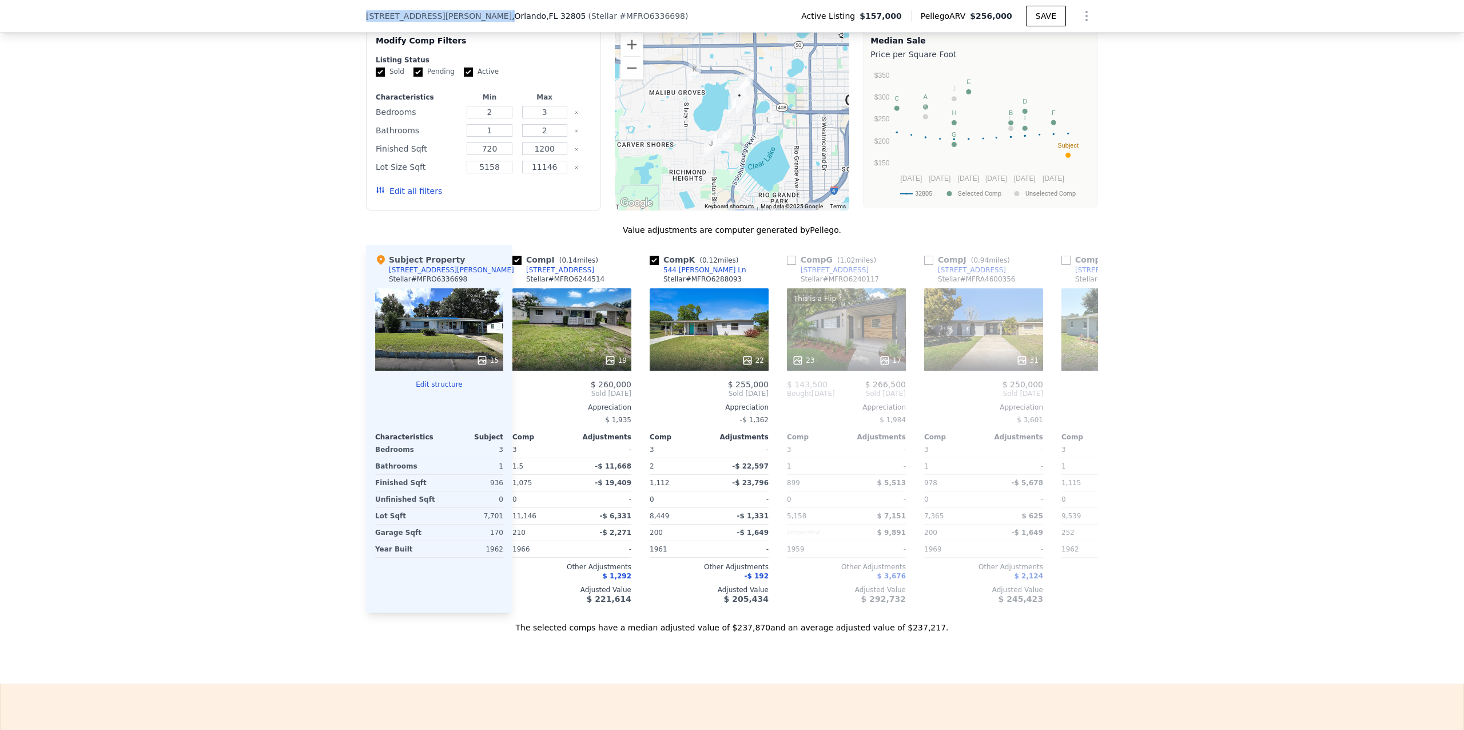
drag, startPoint x: 417, startPoint y: 15, endPoint x: 357, endPoint y: 15, distance: 60.6
click at [357, 15] on div "[STREET_ADDRESS][PERSON_NAME] ( Stellar # MFRO6336698 ) Active Listing $157,000…" at bounding box center [732, 16] width 1464 height 33
copy div "[STREET_ADDRESS][PERSON_NAME]"
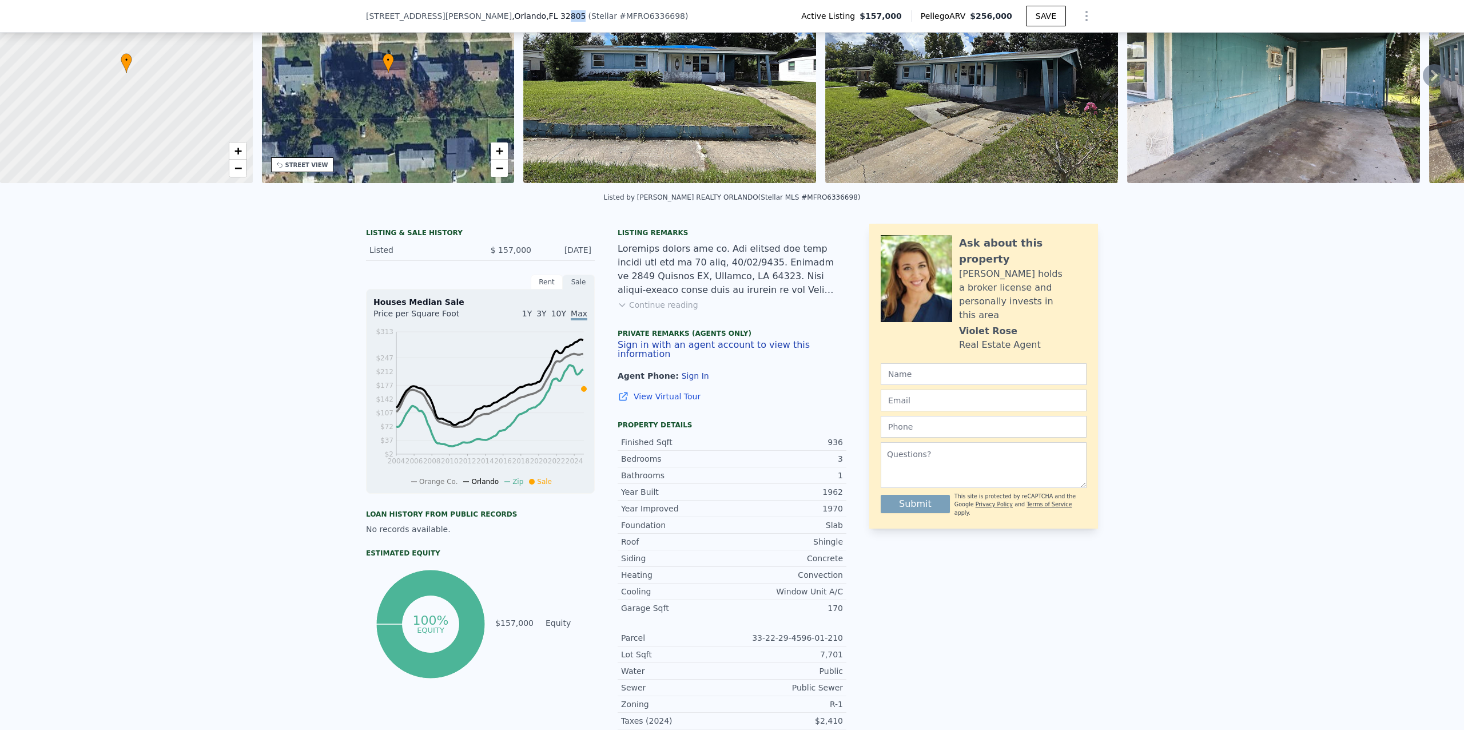
scroll to position [99, 0]
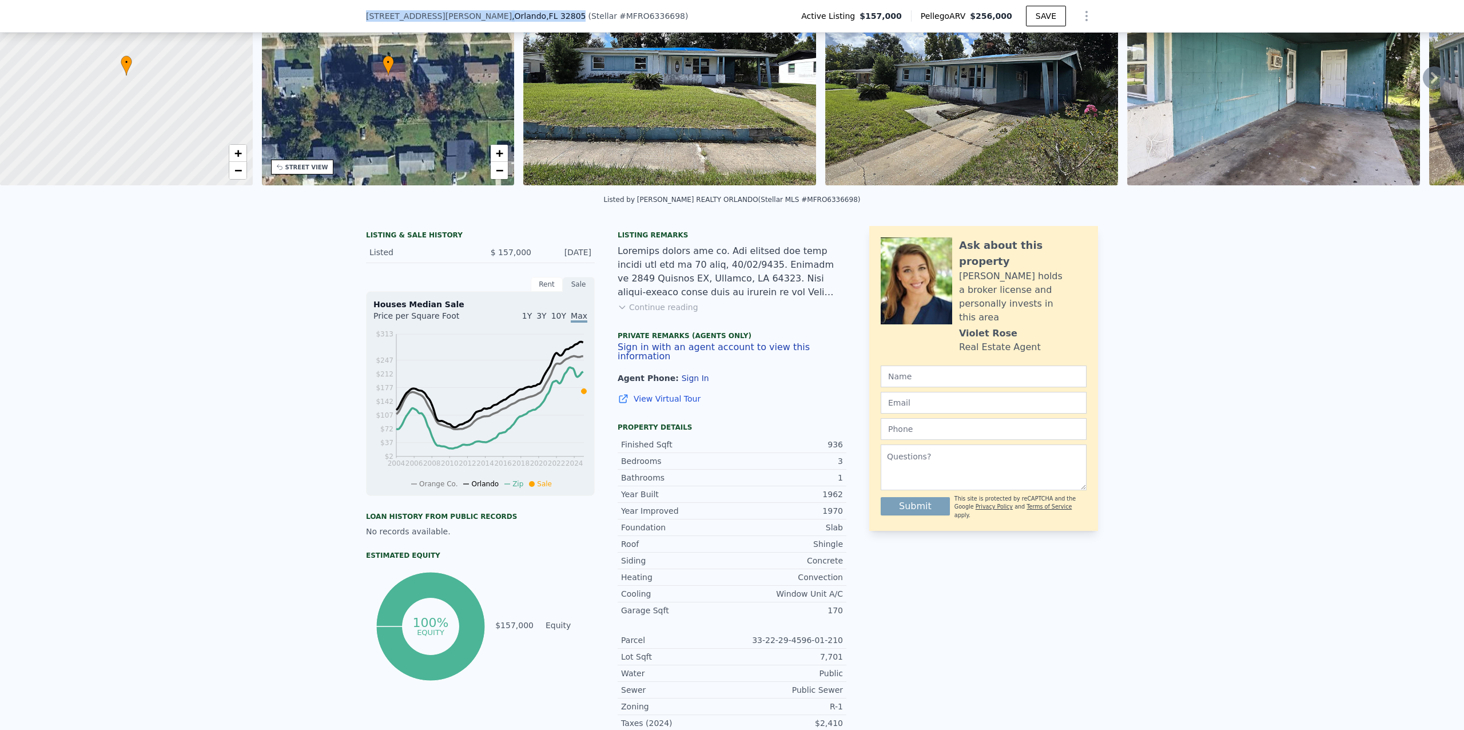
drag, startPoint x: 485, startPoint y: 14, endPoint x: 353, endPoint y: 15, distance: 131.5
click at [353, 15] on div "[STREET_ADDRESS][PERSON_NAME] ( Stellar # MFRO6336698 ) Active Listing $157,000…" at bounding box center [732, 16] width 1464 height 33
copy div "[STREET_ADDRESS][PERSON_NAME]"
click at [1269, 417] on div "LISTING & SALE HISTORY Listed $ 157,000 [DATE] Rent Sale Rent over time Price p…" at bounding box center [732, 633] width 1464 height 832
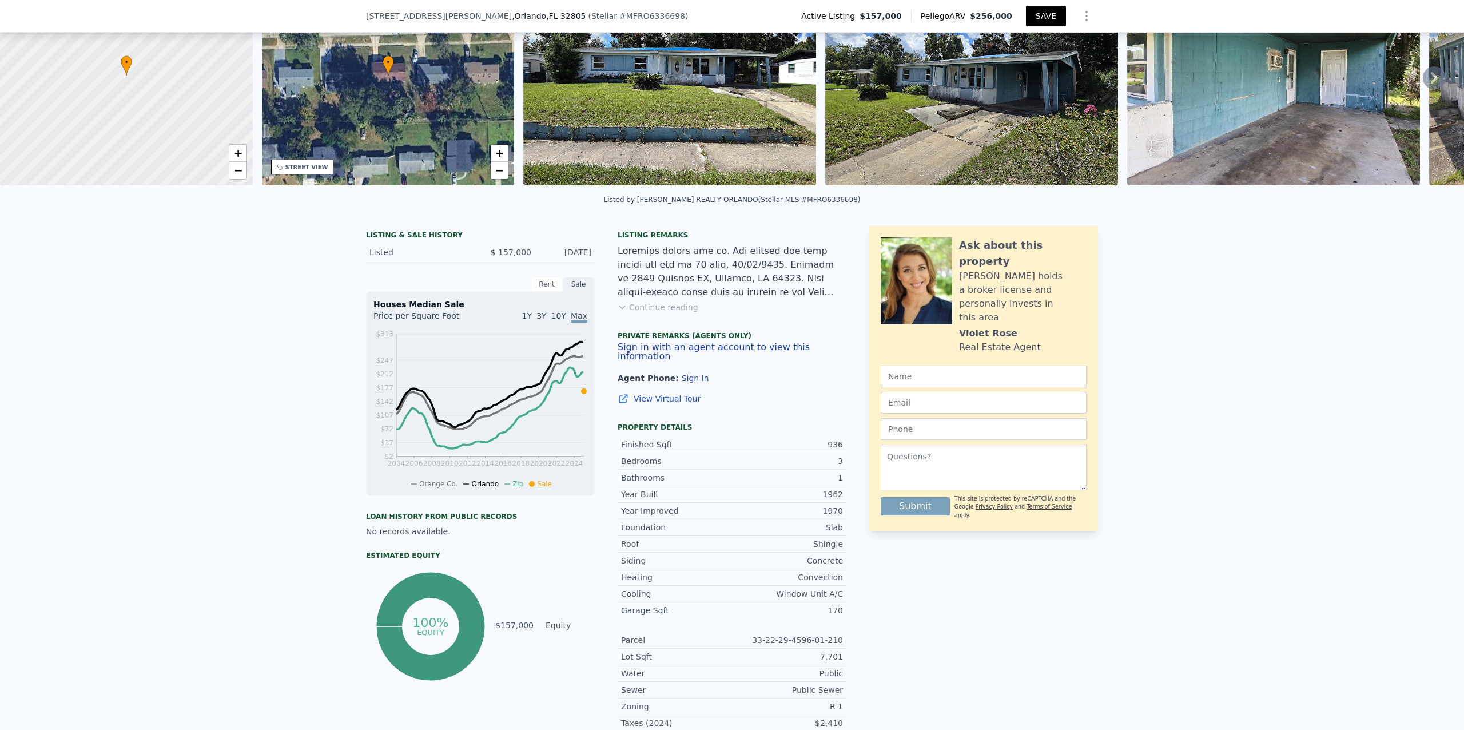
click at [1051, 19] on button "SAVE" at bounding box center [1046, 16] width 40 height 21
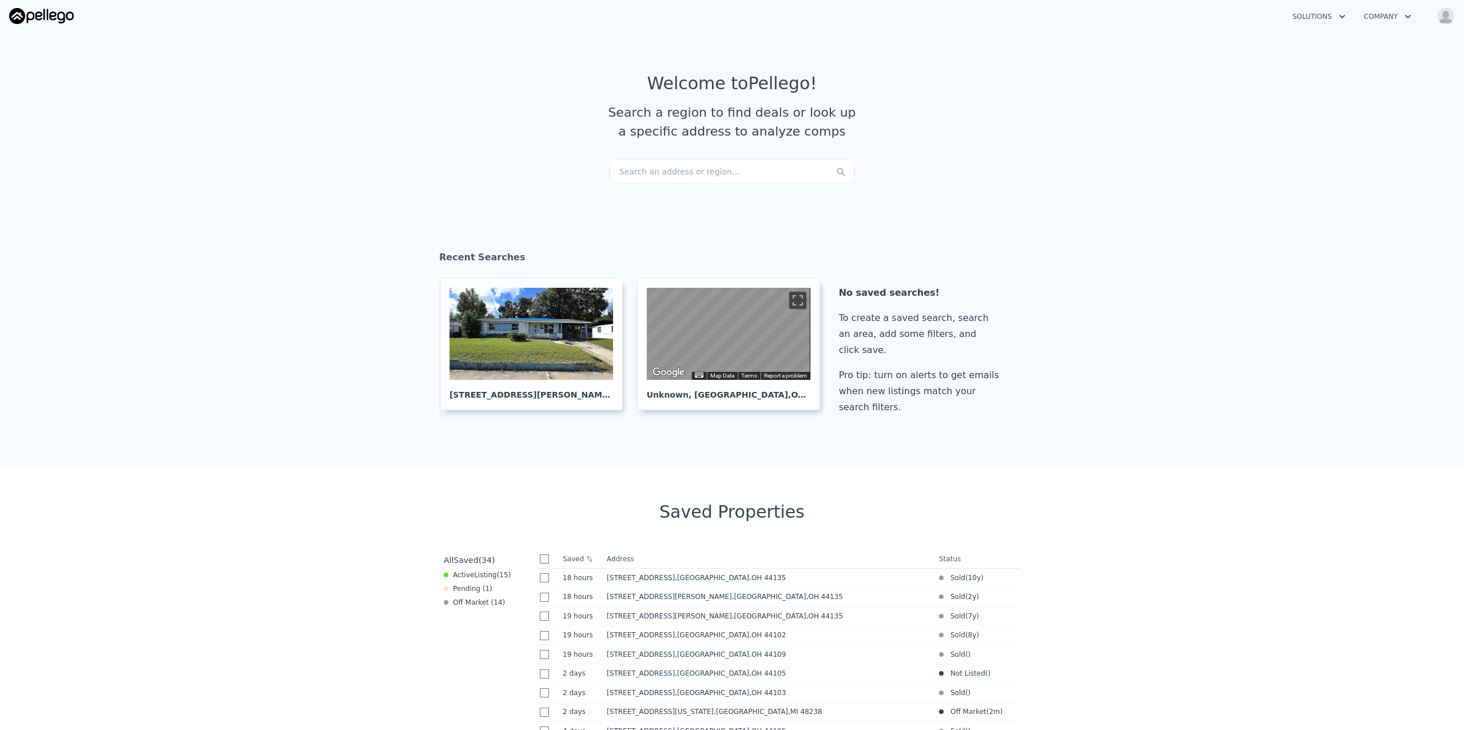
click at [718, 166] on div "Search an address or region..." at bounding box center [732, 171] width 245 height 25
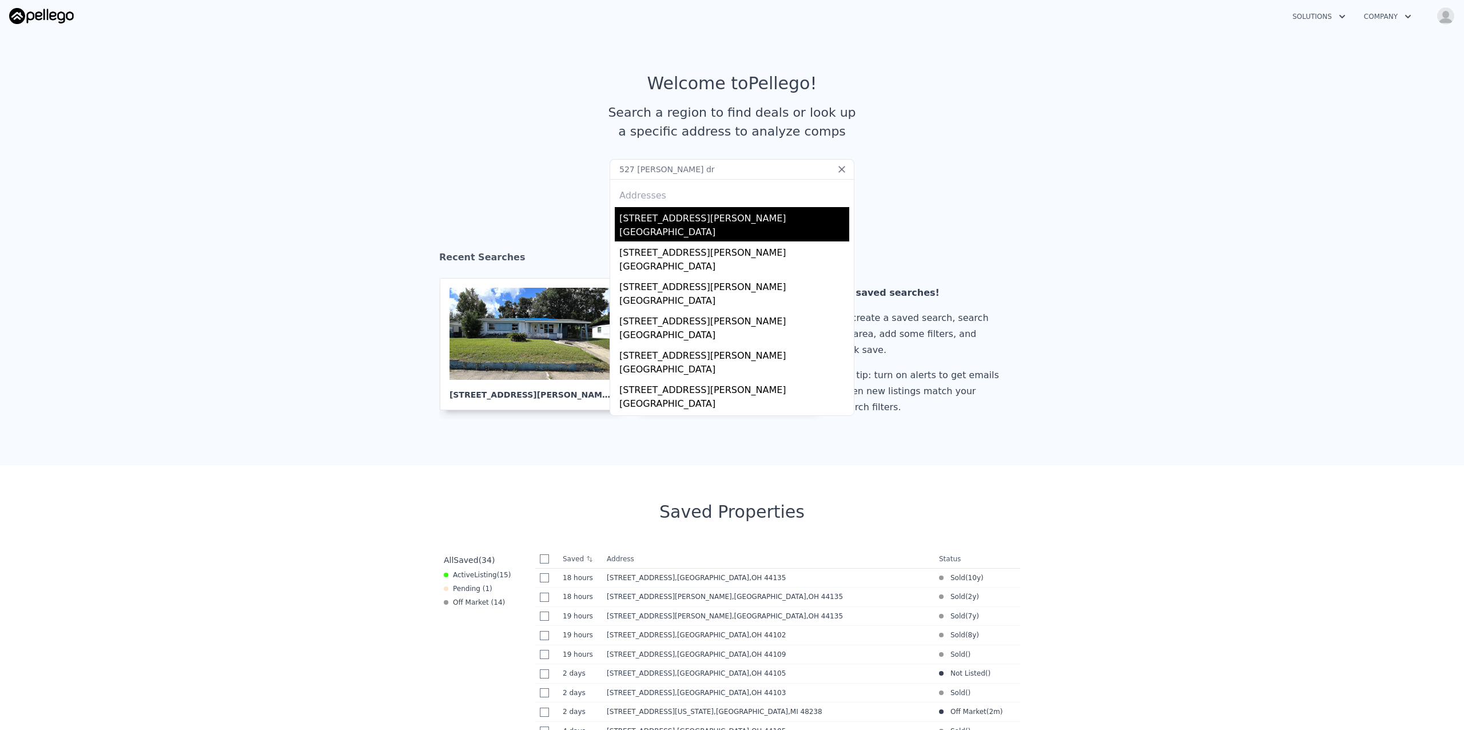
type input "527 pletz dr"
click at [661, 218] on div "527 Pletz Dr" at bounding box center [734, 216] width 230 height 18
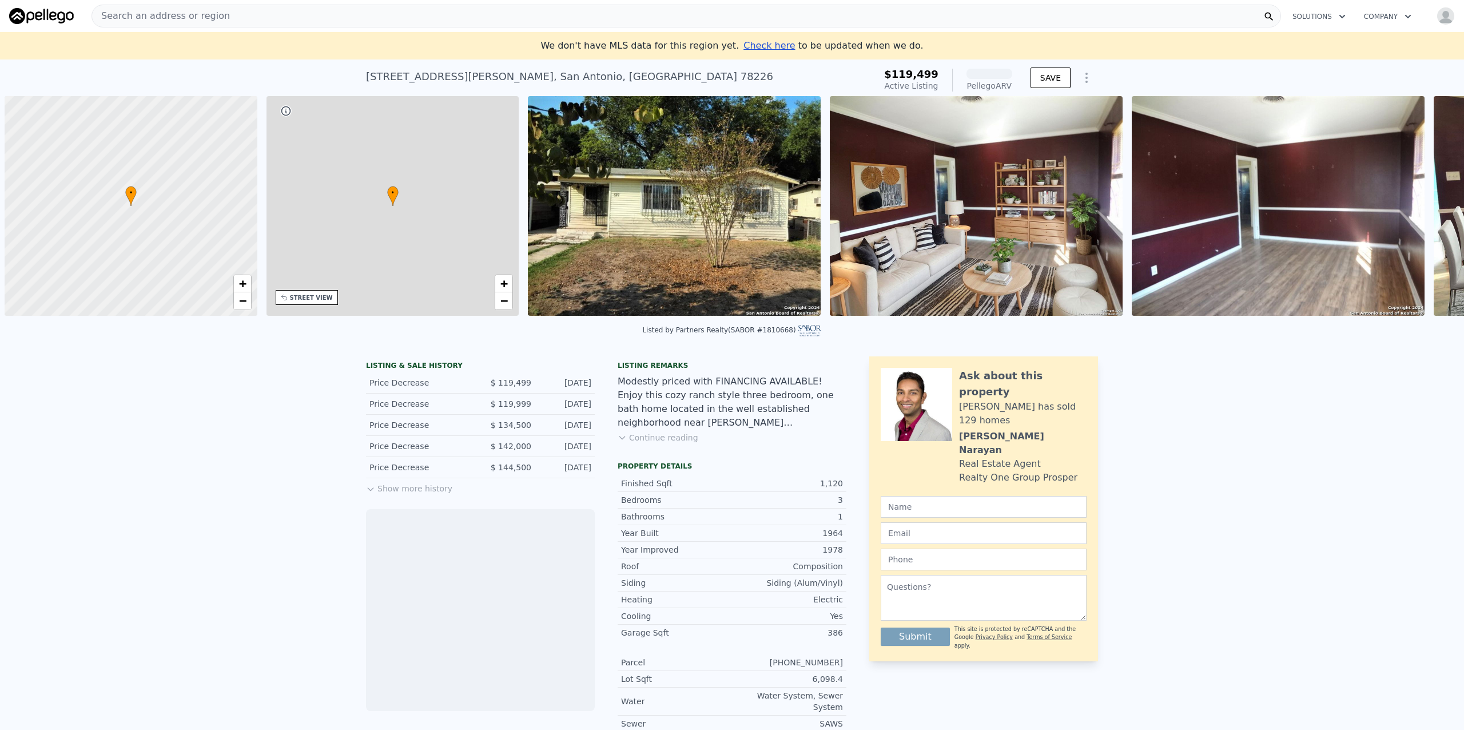
scroll to position [0, 5]
